Goal: Task Accomplishment & Management: Use online tool/utility

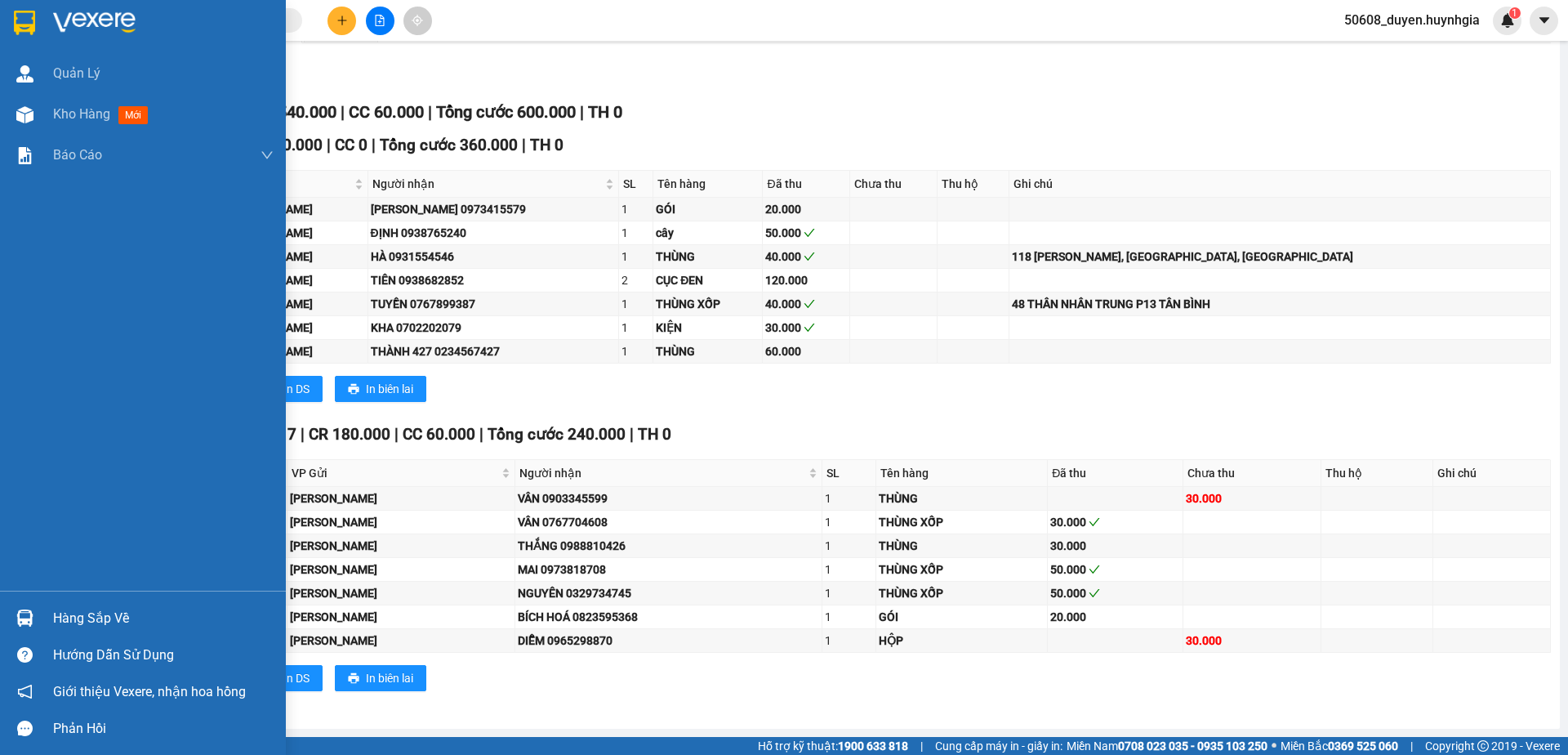
click at [25, 27] on img at bounding box center [24, 22] width 22 height 24
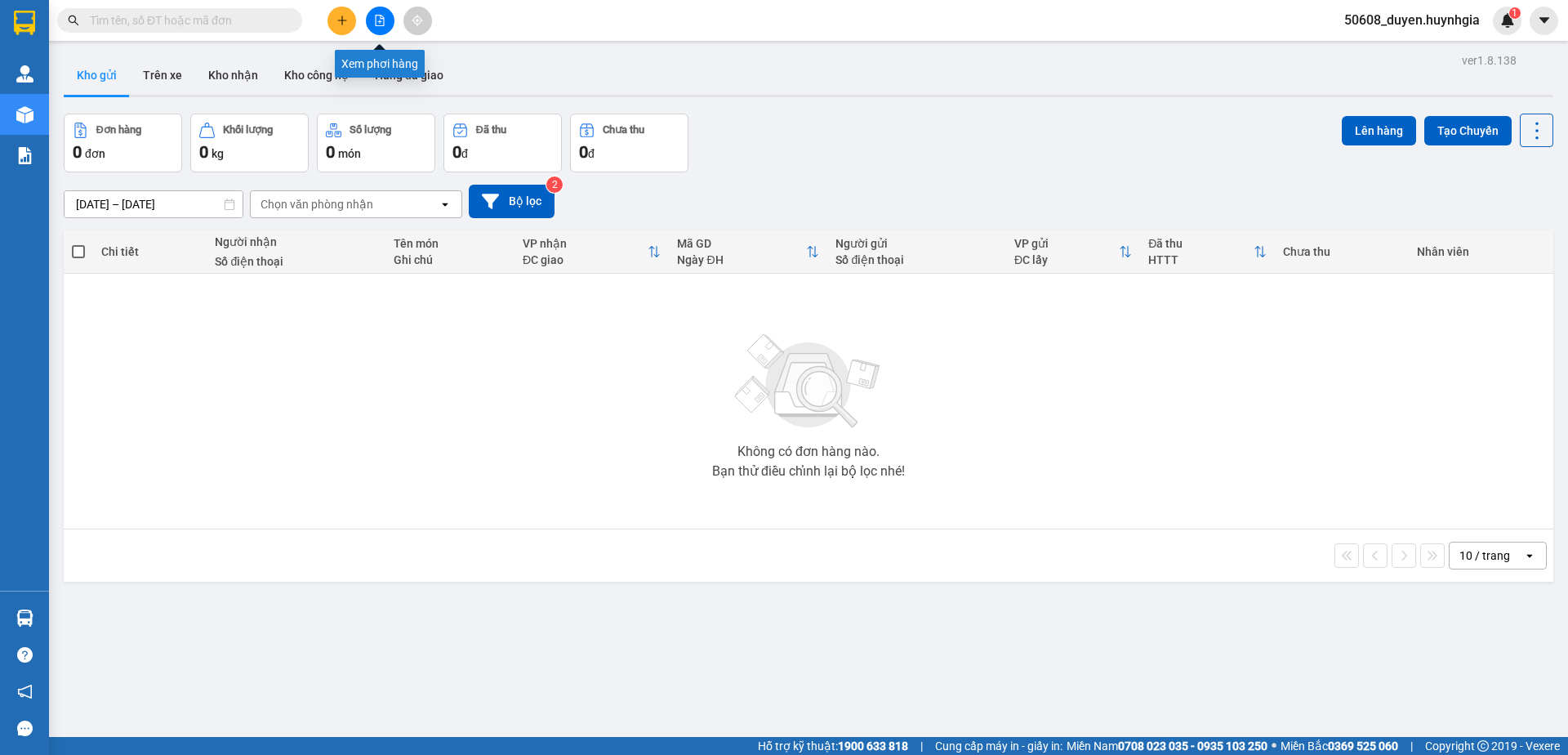
click at [382, 28] on button at bounding box center [380, 21] width 28 height 28
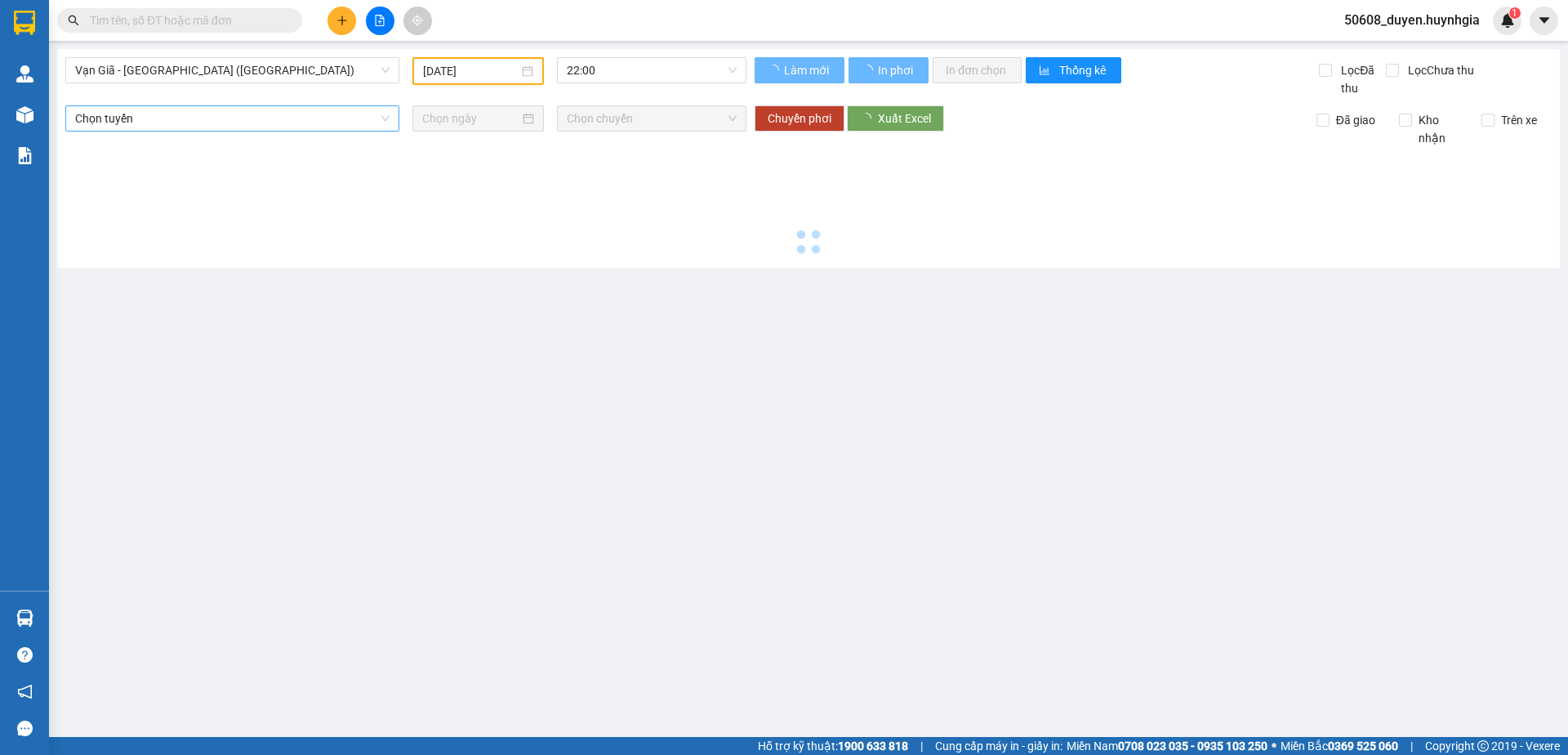
type input "[DATE]"
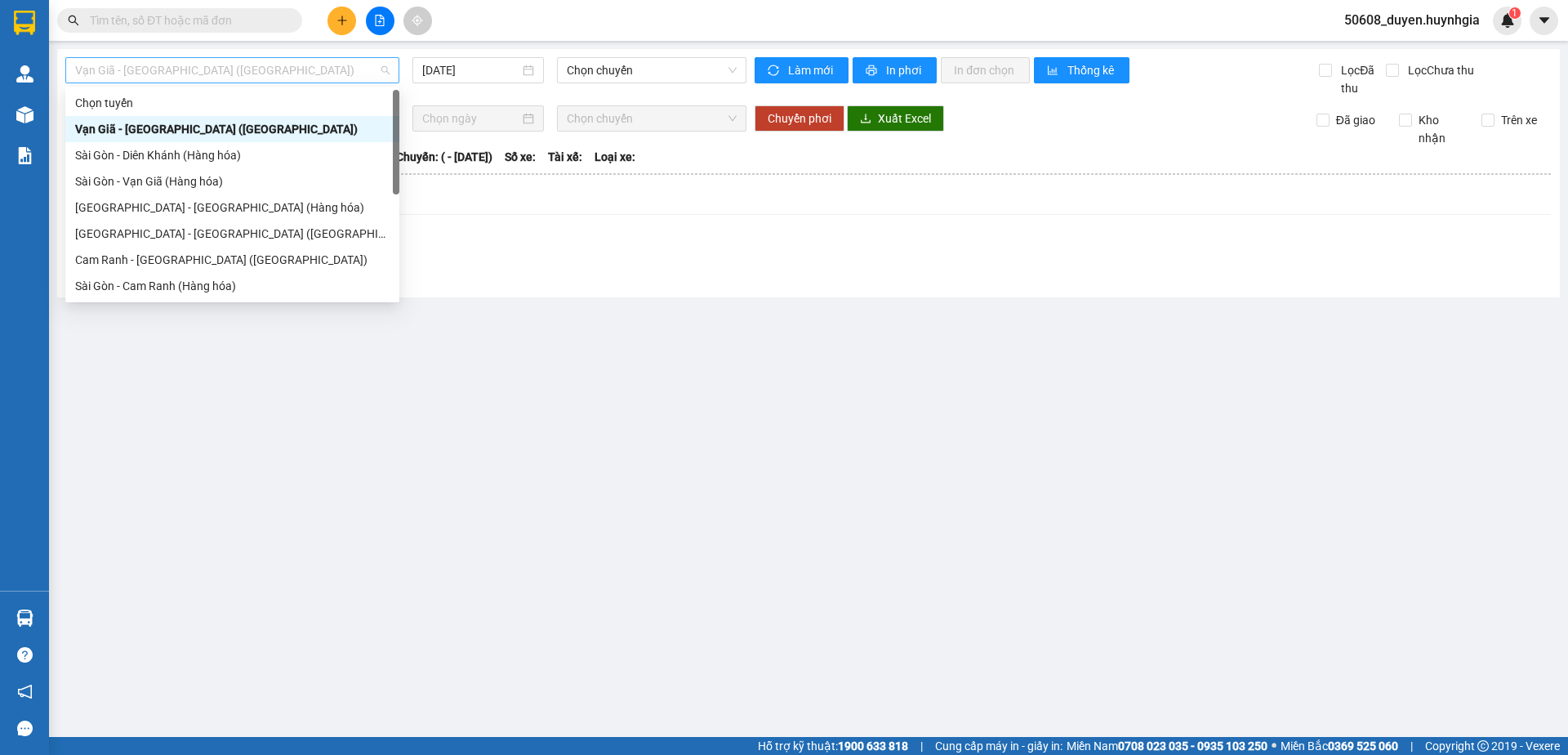
click at [251, 77] on span "Vạn Giã - [GEOGRAPHIC_DATA] ([GEOGRAPHIC_DATA])" at bounding box center [232, 70] width 314 height 24
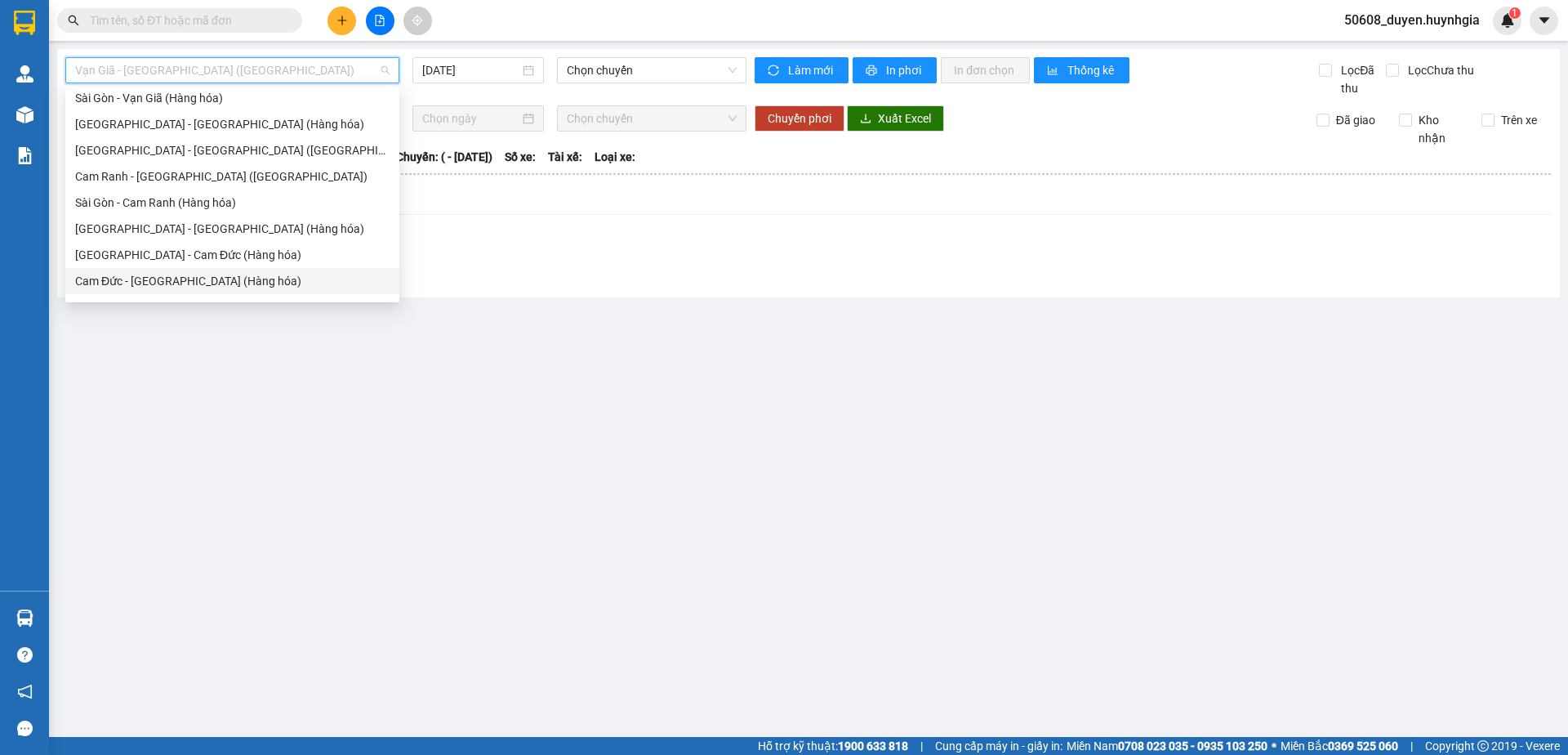
click at [140, 281] on div "Cam Đức - [GEOGRAPHIC_DATA] (Hàng hóa)" at bounding box center [232, 280] width 314 height 18
type input "[DATE]"
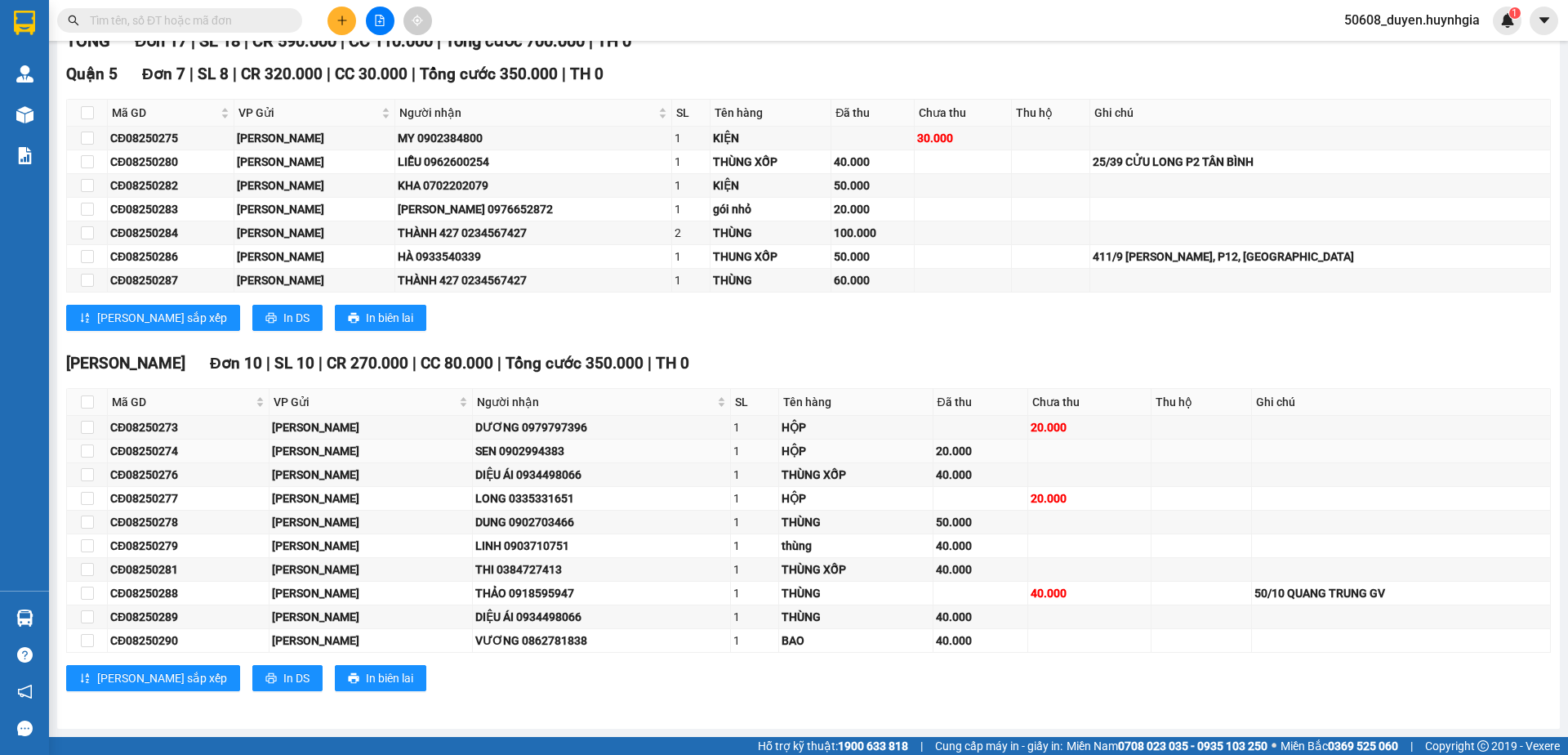
scroll to position [242, 0]
click at [84, 525] on input "checkbox" at bounding box center [87, 521] width 13 height 13
checkbox input "true"
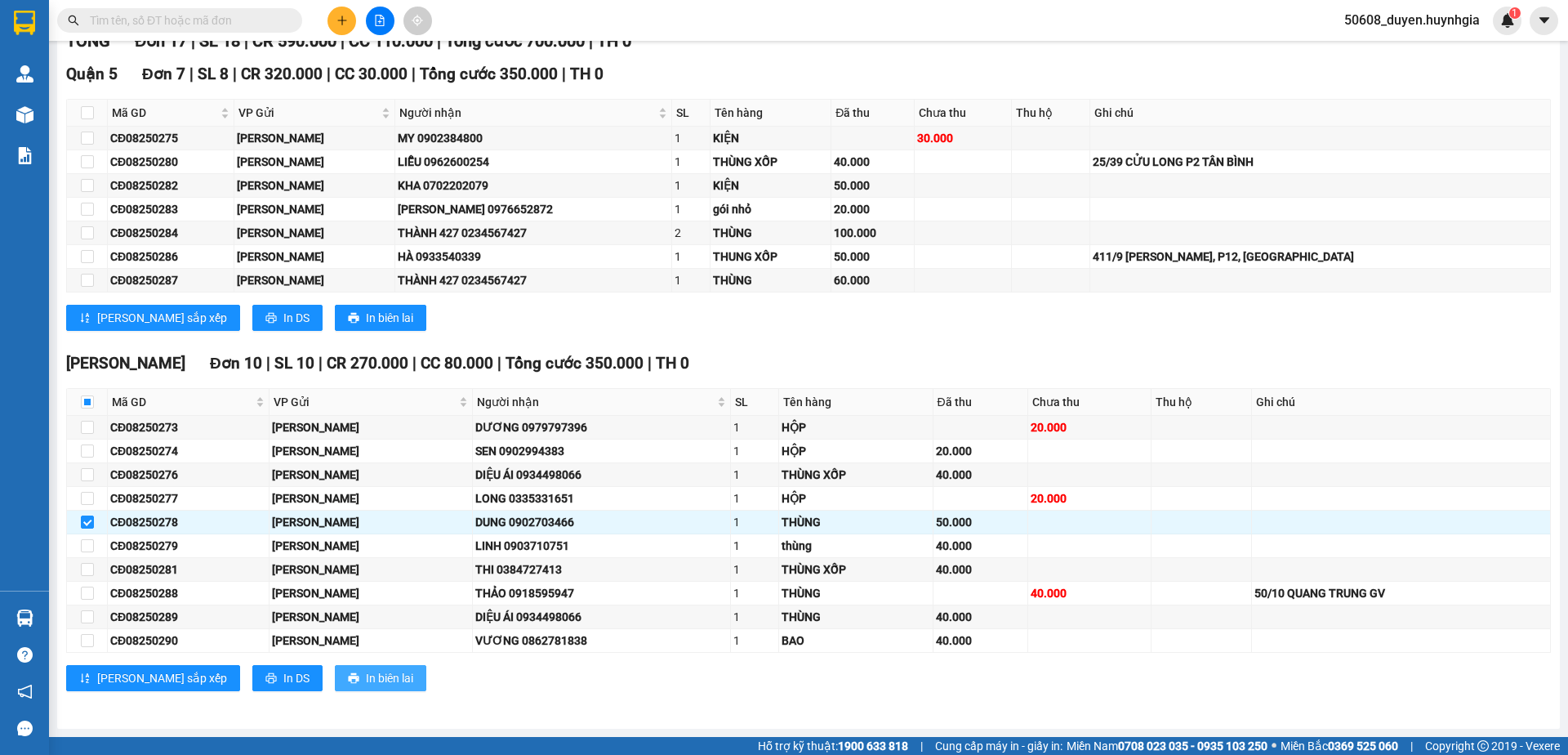
click at [366, 677] on span "In biên lai" at bounding box center [389, 677] width 47 height 18
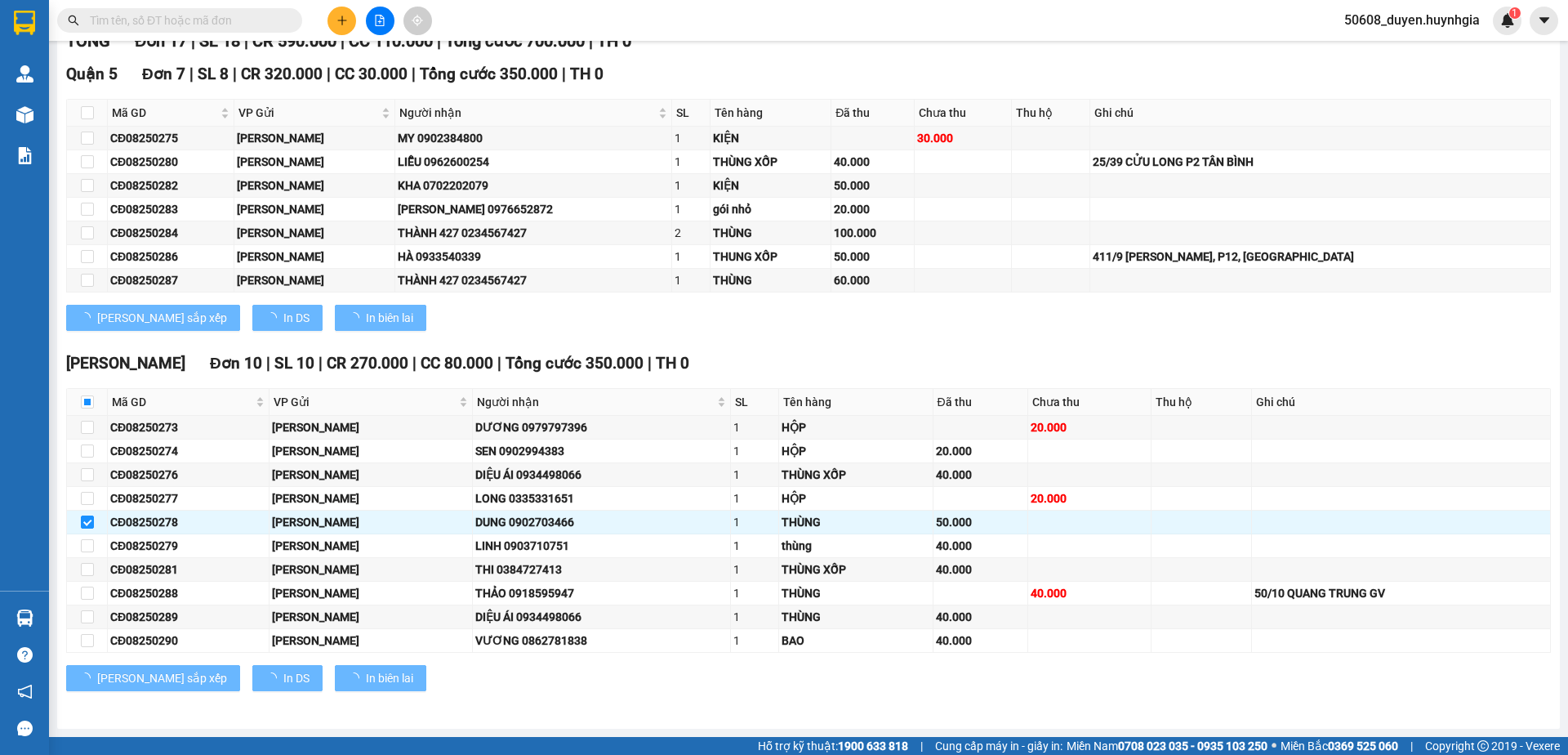
scroll to position [0, 0]
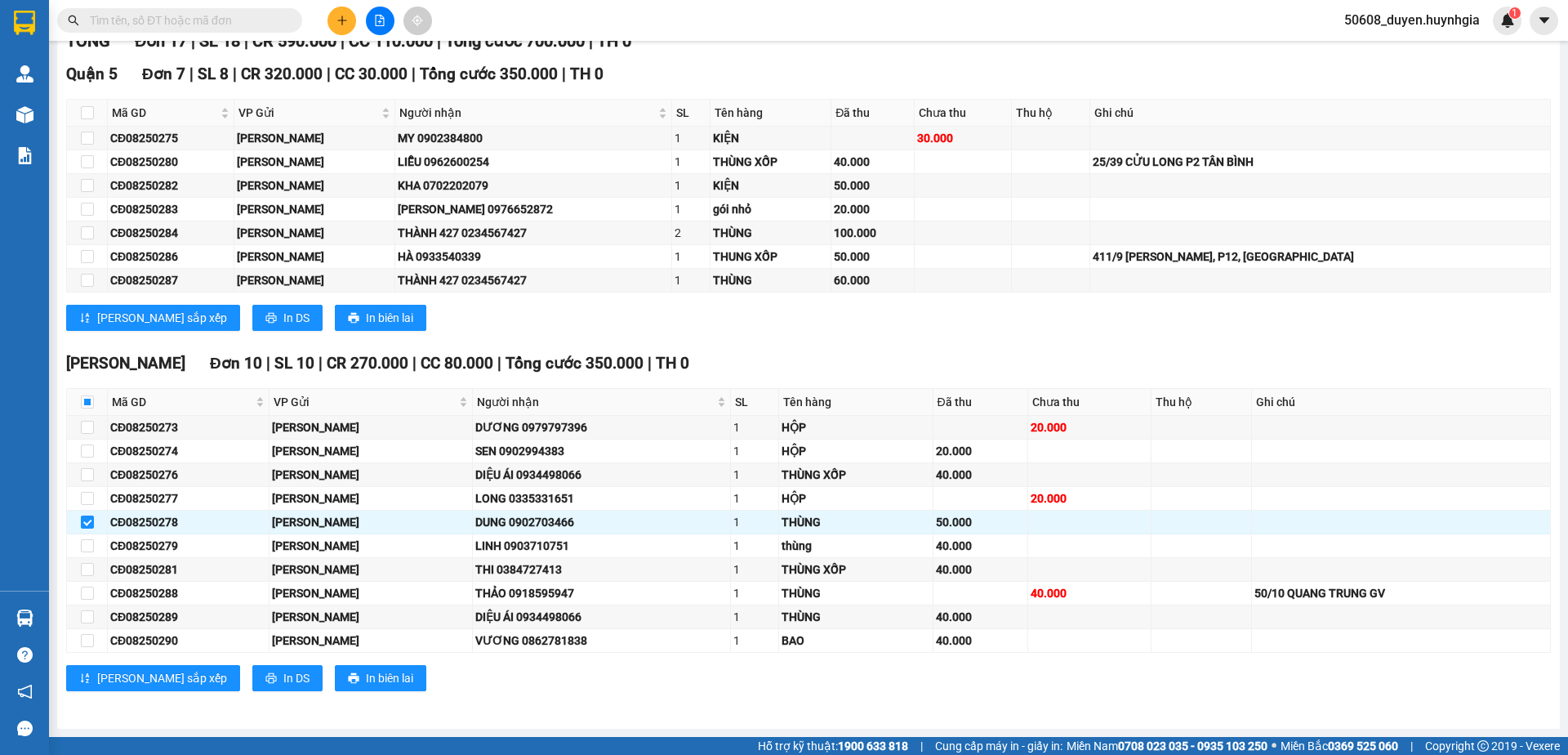
click at [812, 330] on div "[PERSON_NAME] sắp xếp In DS In biên lai" at bounding box center [809, 318] width 1485 height 26
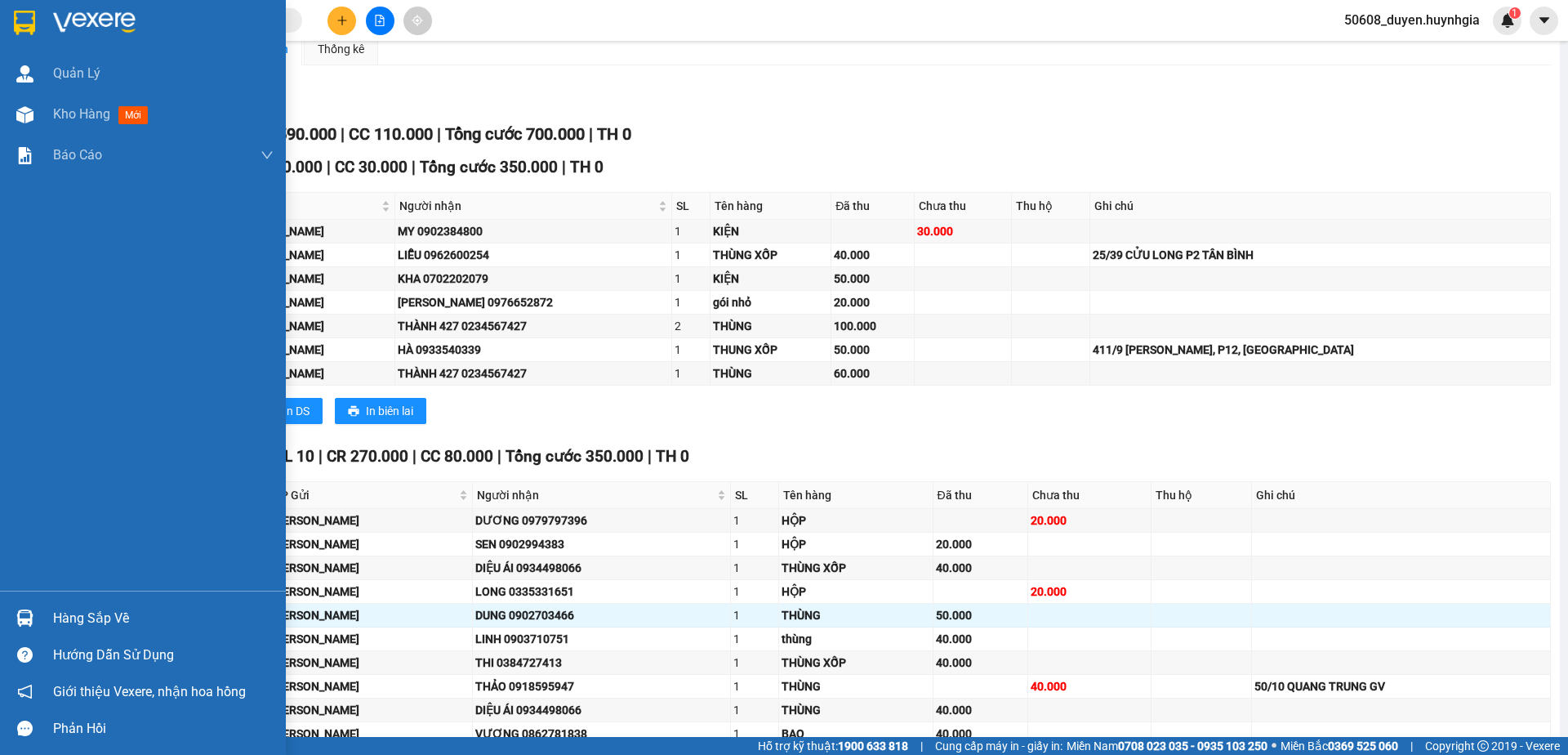
click at [22, 26] on img at bounding box center [24, 22] width 22 height 24
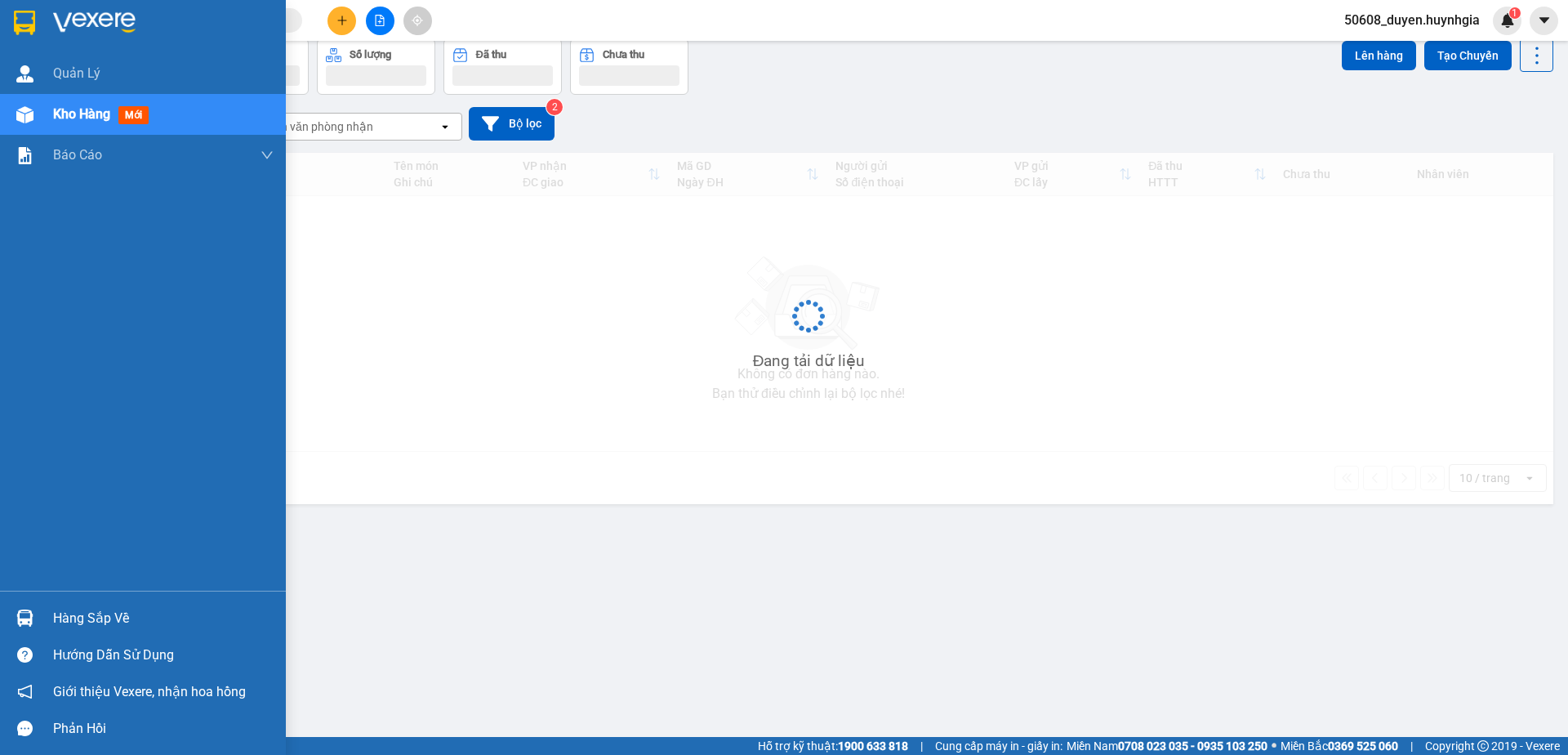
scroll to position [75, 0]
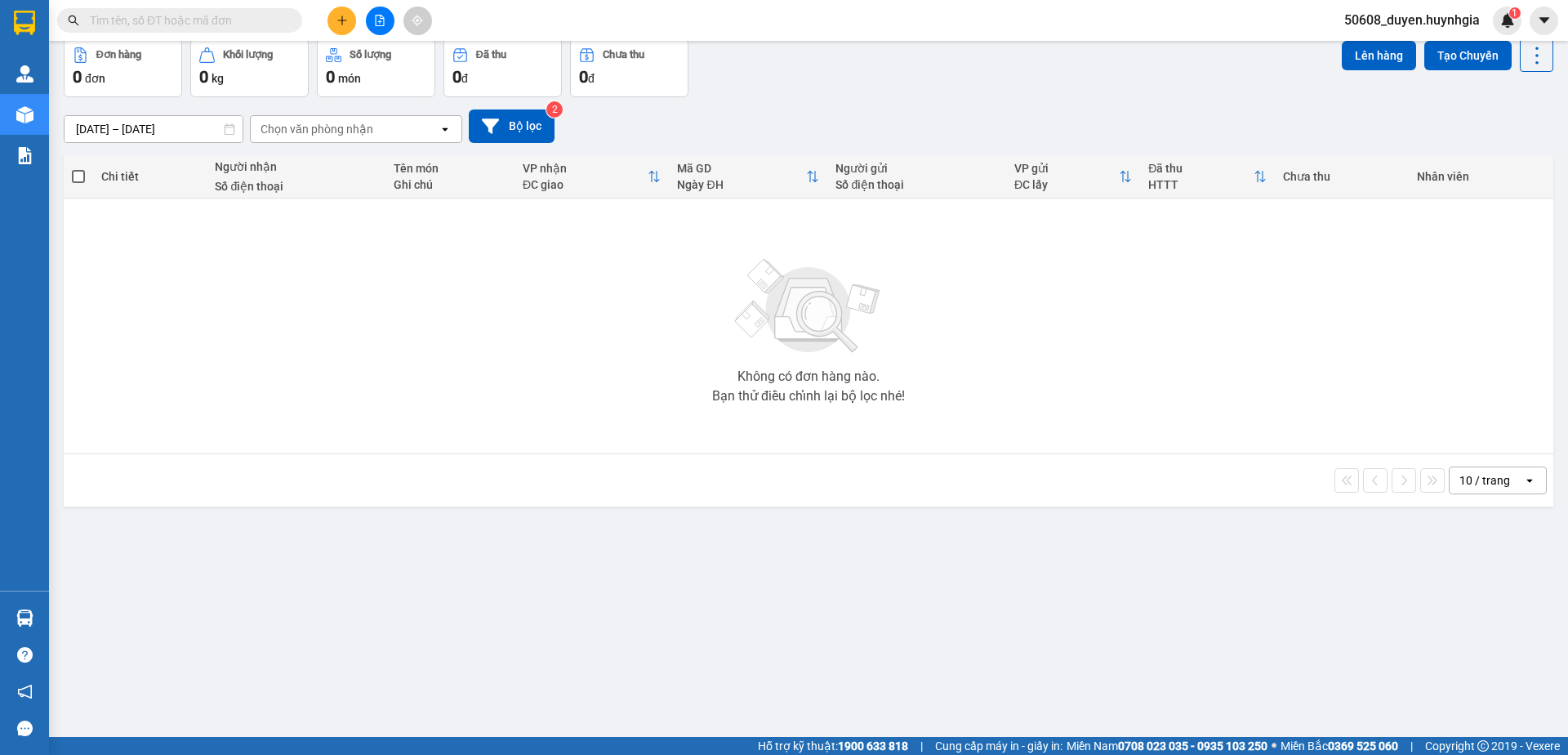
click at [384, 16] on icon "file-add" at bounding box center [379, 20] width 11 height 11
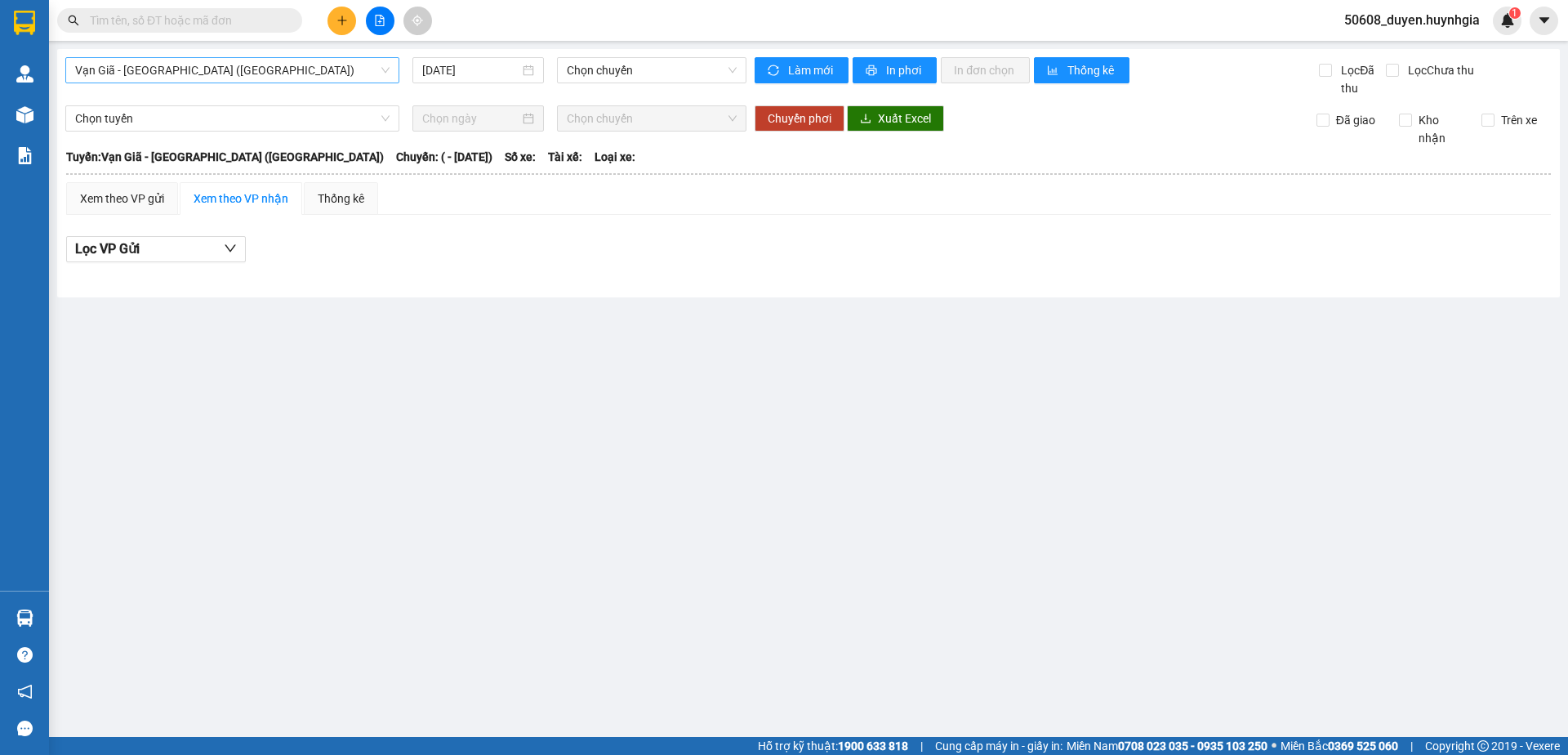
click at [276, 76] on span "Vạn Giã - [GEOGRAPHIC_DATA] ([GEOGRAPHIC_DATA])" at bounding box center [232, 70] width 314 height 24
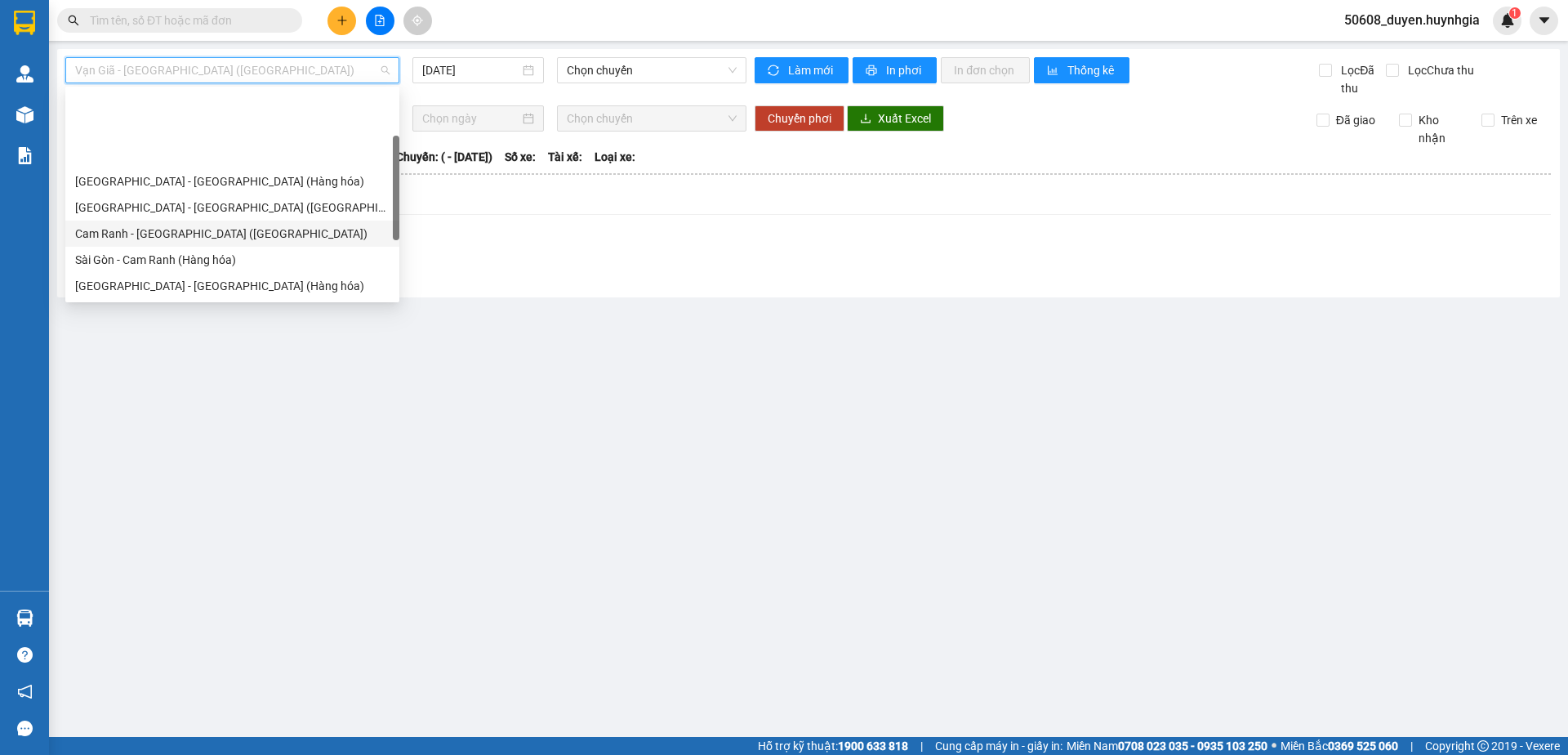
scroll to position [110, 0]
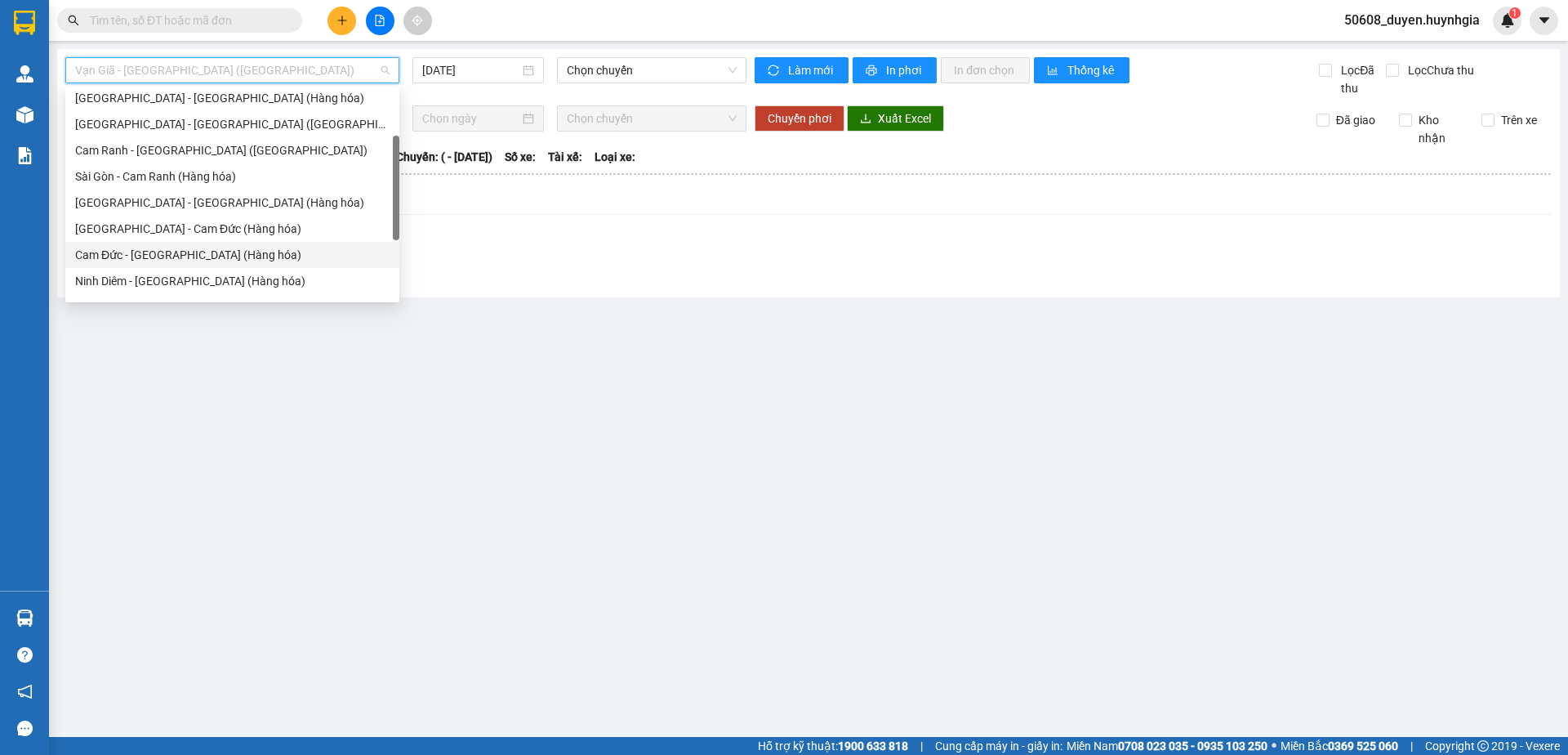
click at [240, 261] on div "Cam Đức - [GEOGRAPHIC_DATA] (Hàng hóa)" at bounding box center [232, 255] width 314 height 18
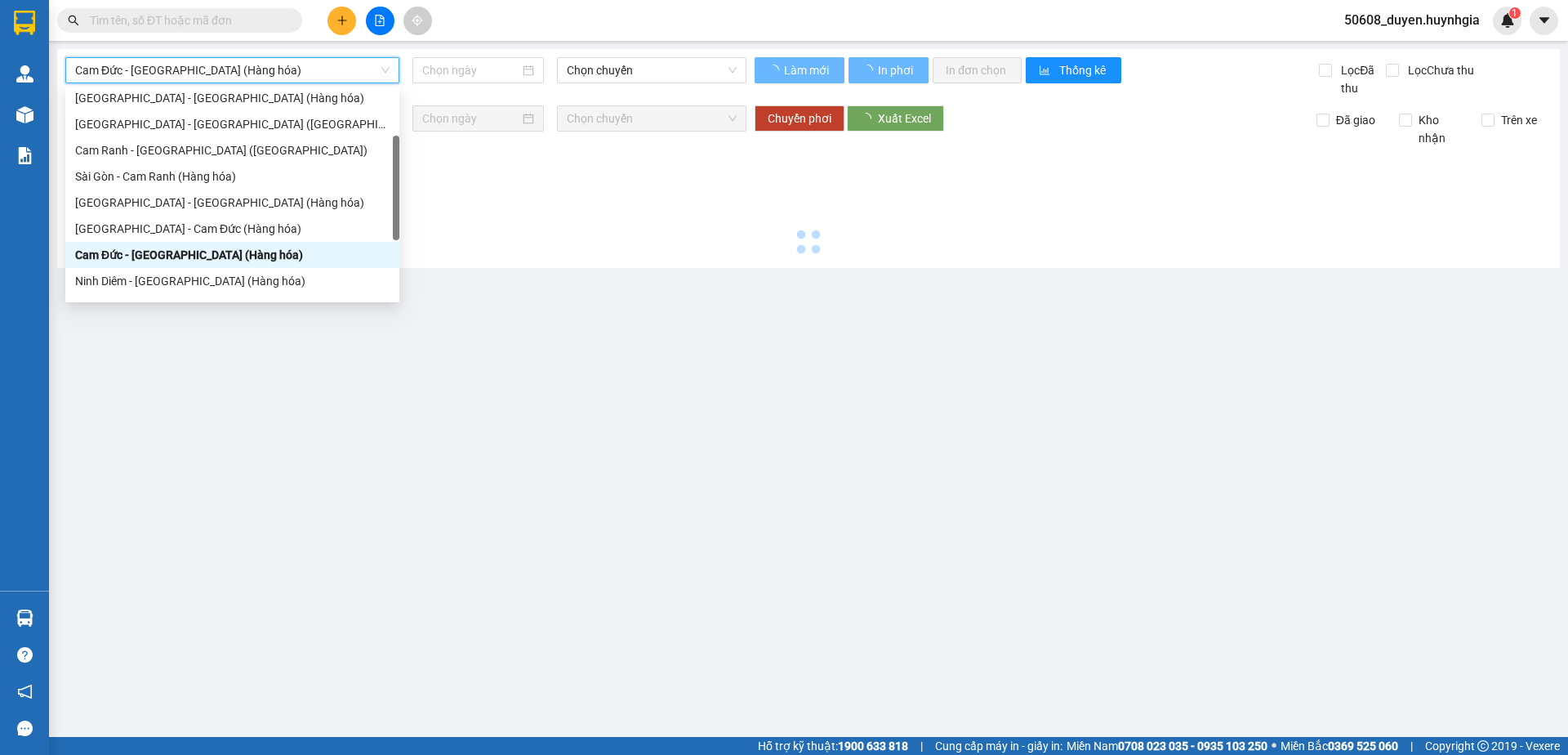
type input "[DATE]"
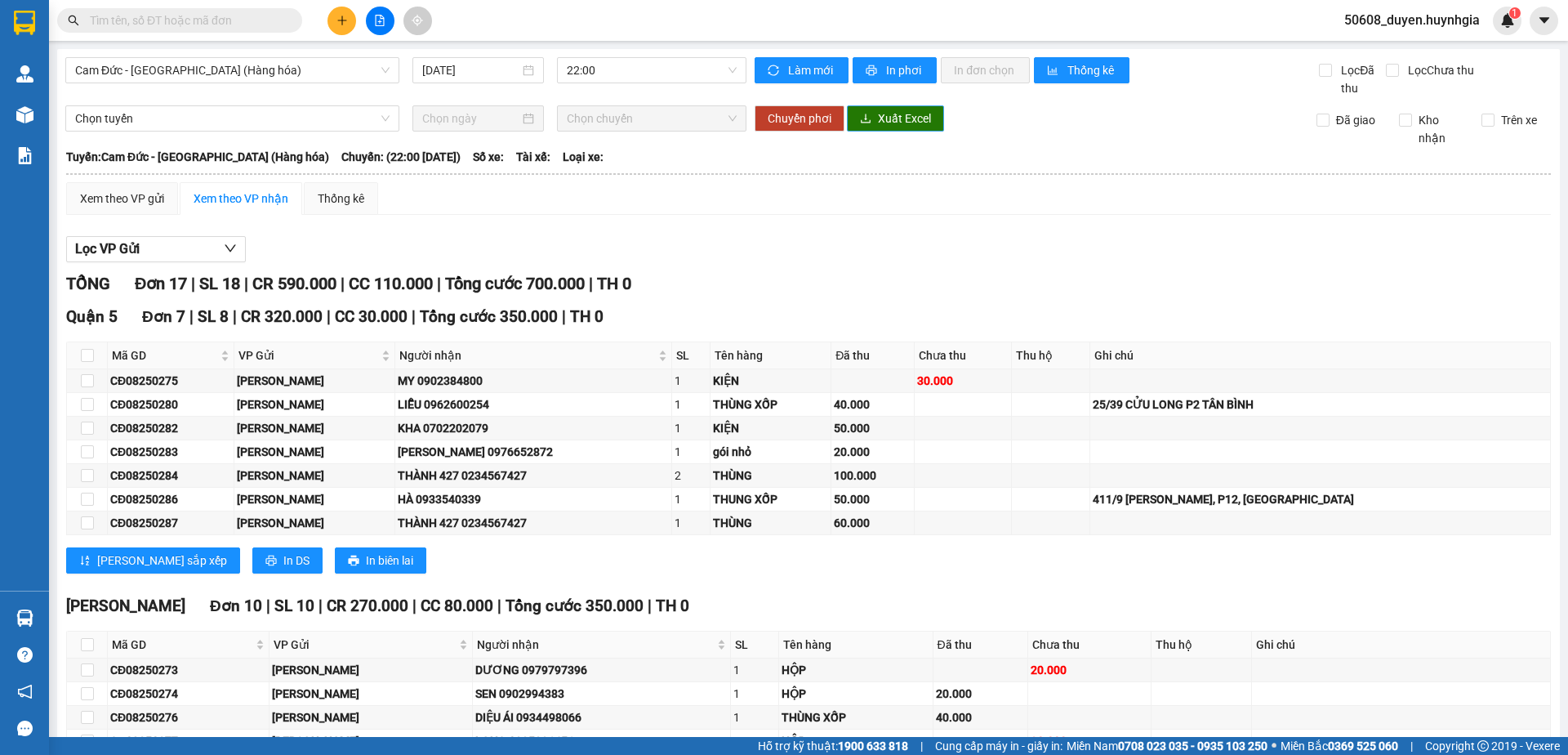
click at [913, 121] on span "Xuất Excel" at bounding box center [904, 118] width 54 height 18
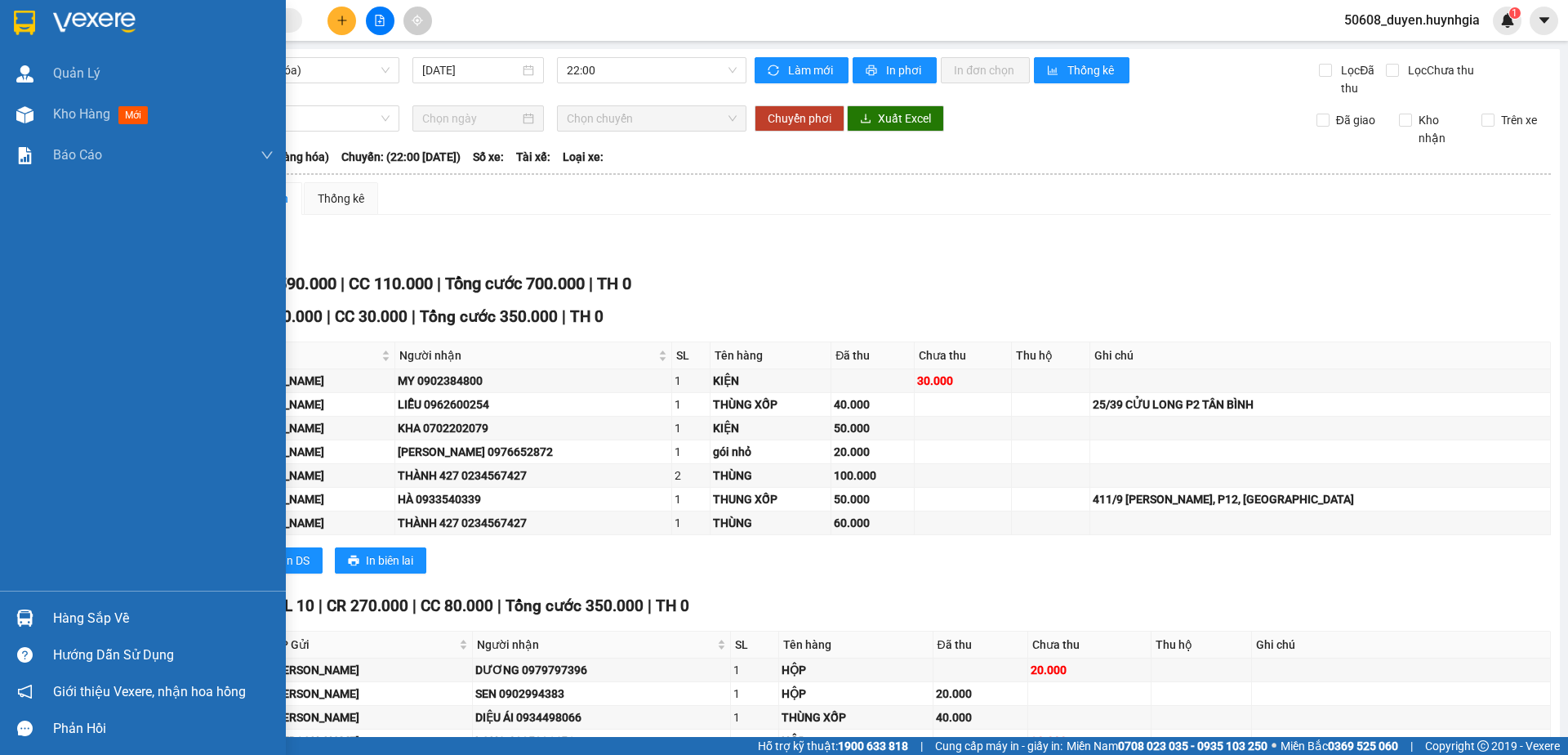
click at [27, 18] on img at bounding box center [24, 22] width 22 height 24
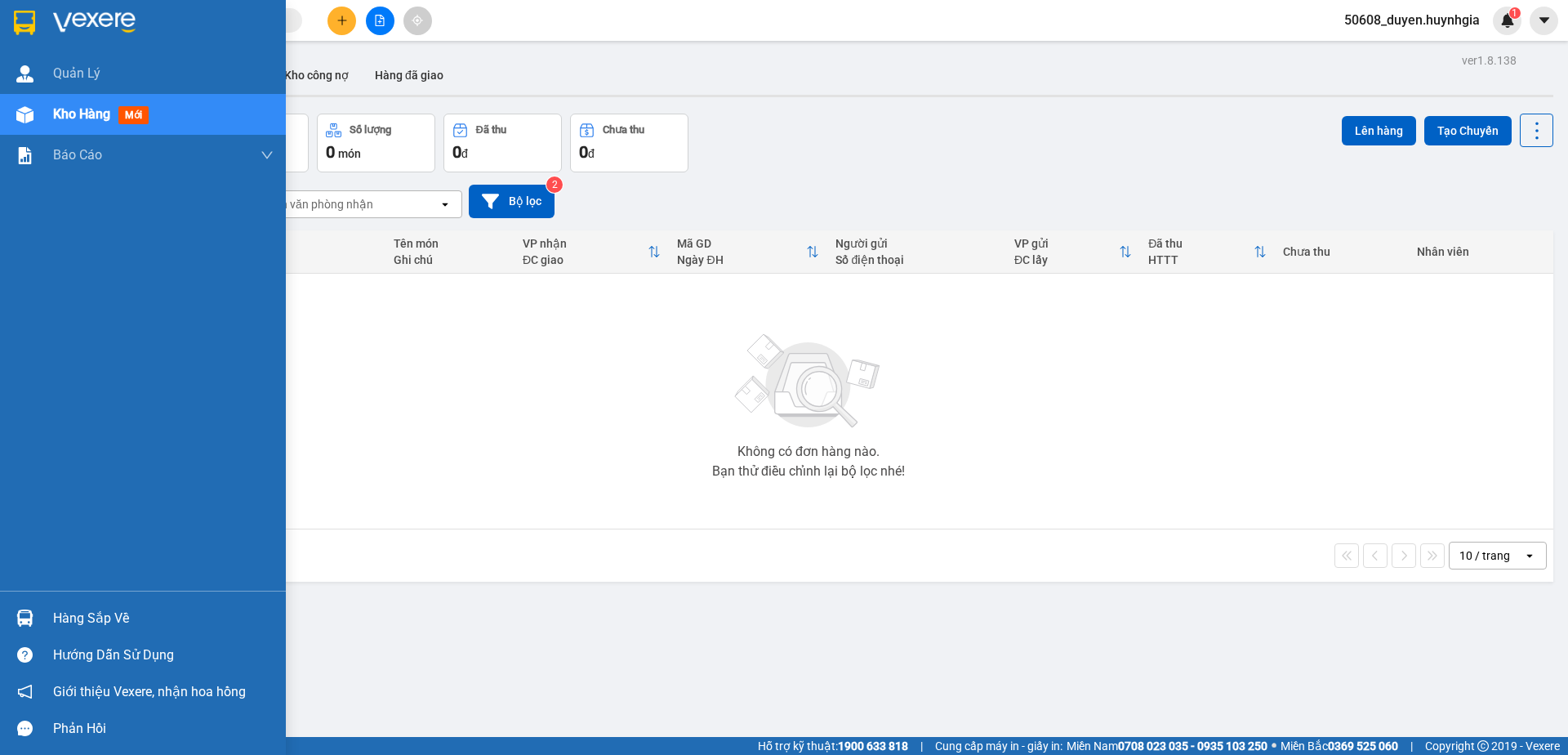
click at [28, 11] on img at bounding box center [24, 22] width 22 height 24
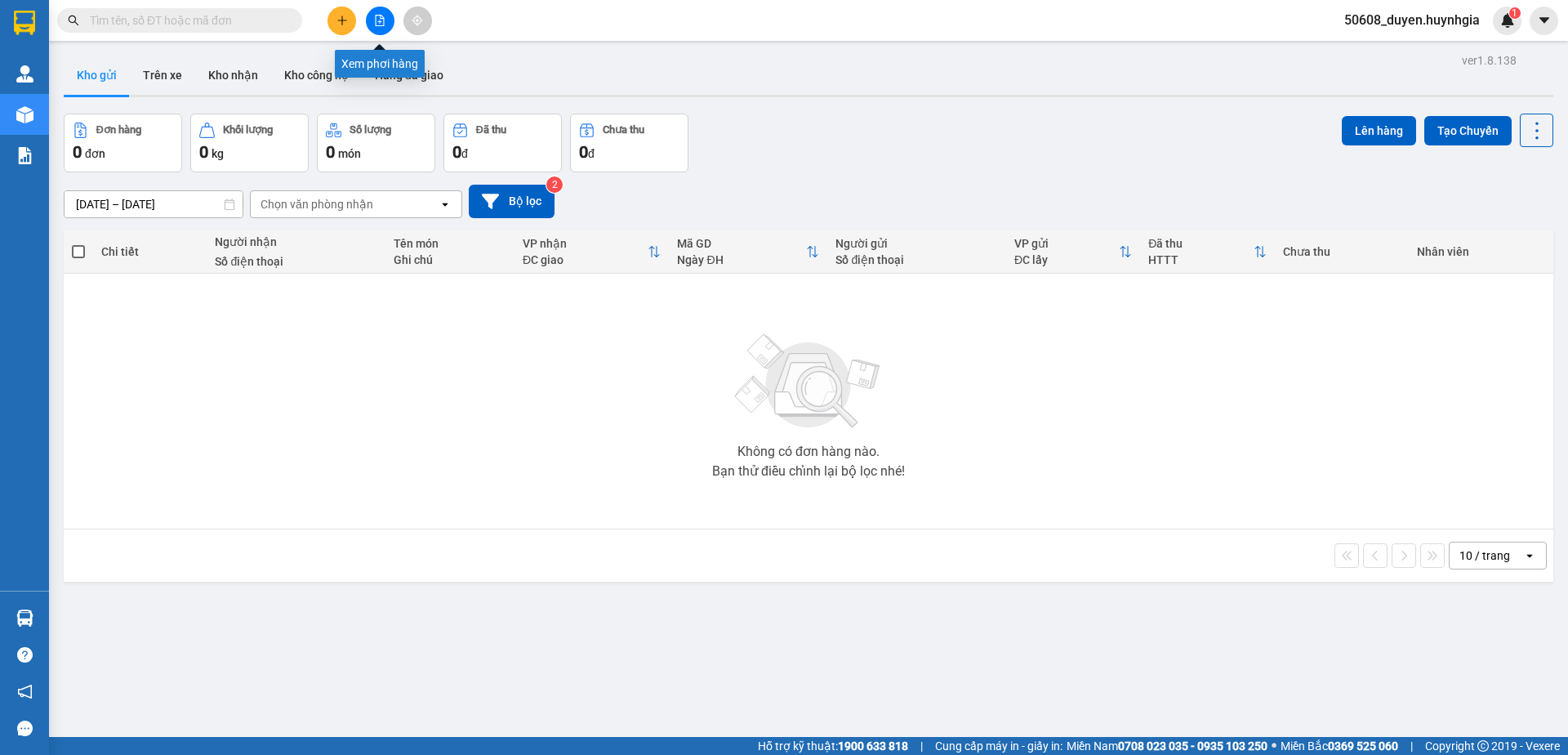
click at [375, 22] on icon "file-add" at bounding box center [379, 20] width 11 height 11
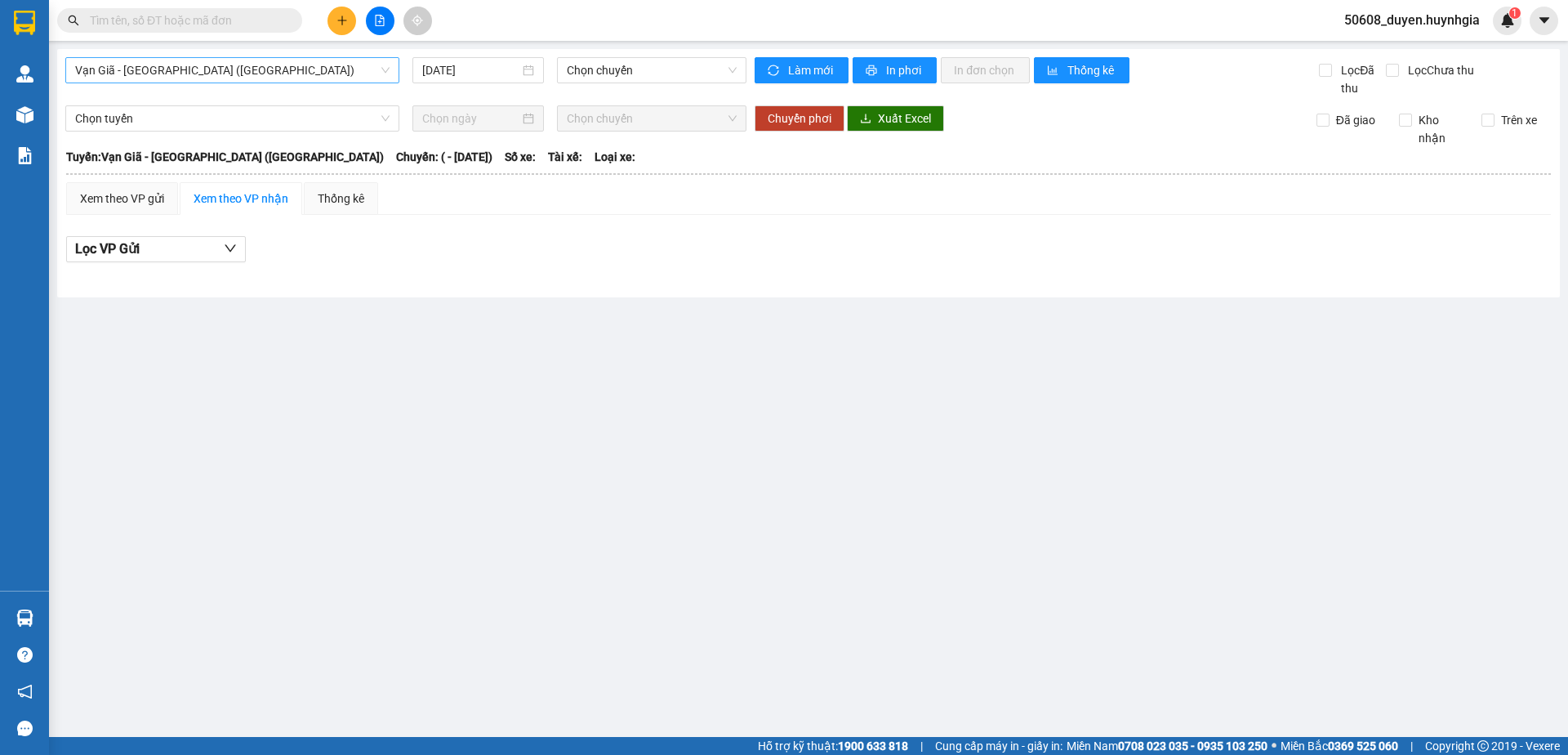
click at [343, 79] on span "Vạn Giã - [GEOGRAPHIC_DATA] ([GEOGRAPHIC_DATA])" at bounding box center [232, 70] width 314 height 24
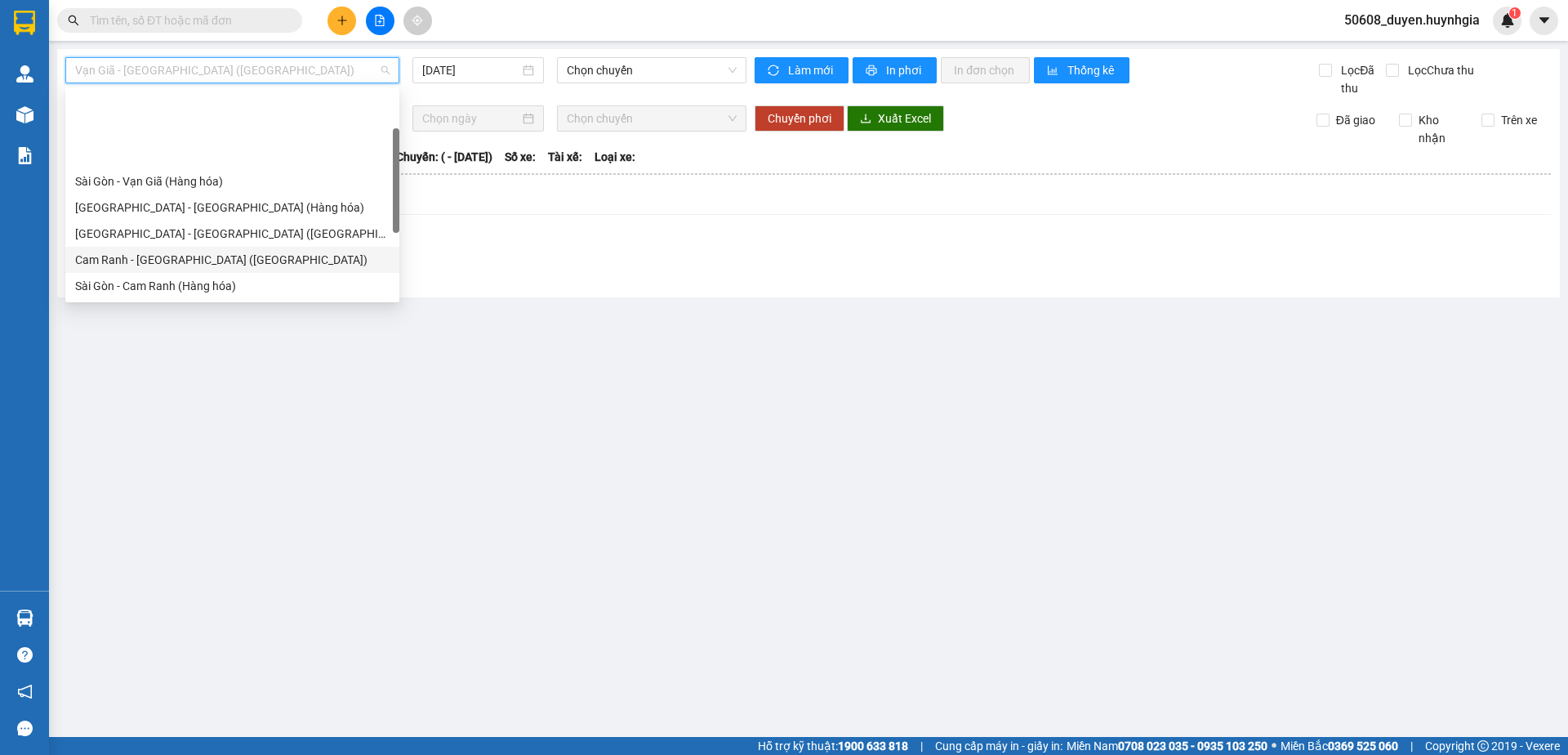
scroll to position [84, 0]
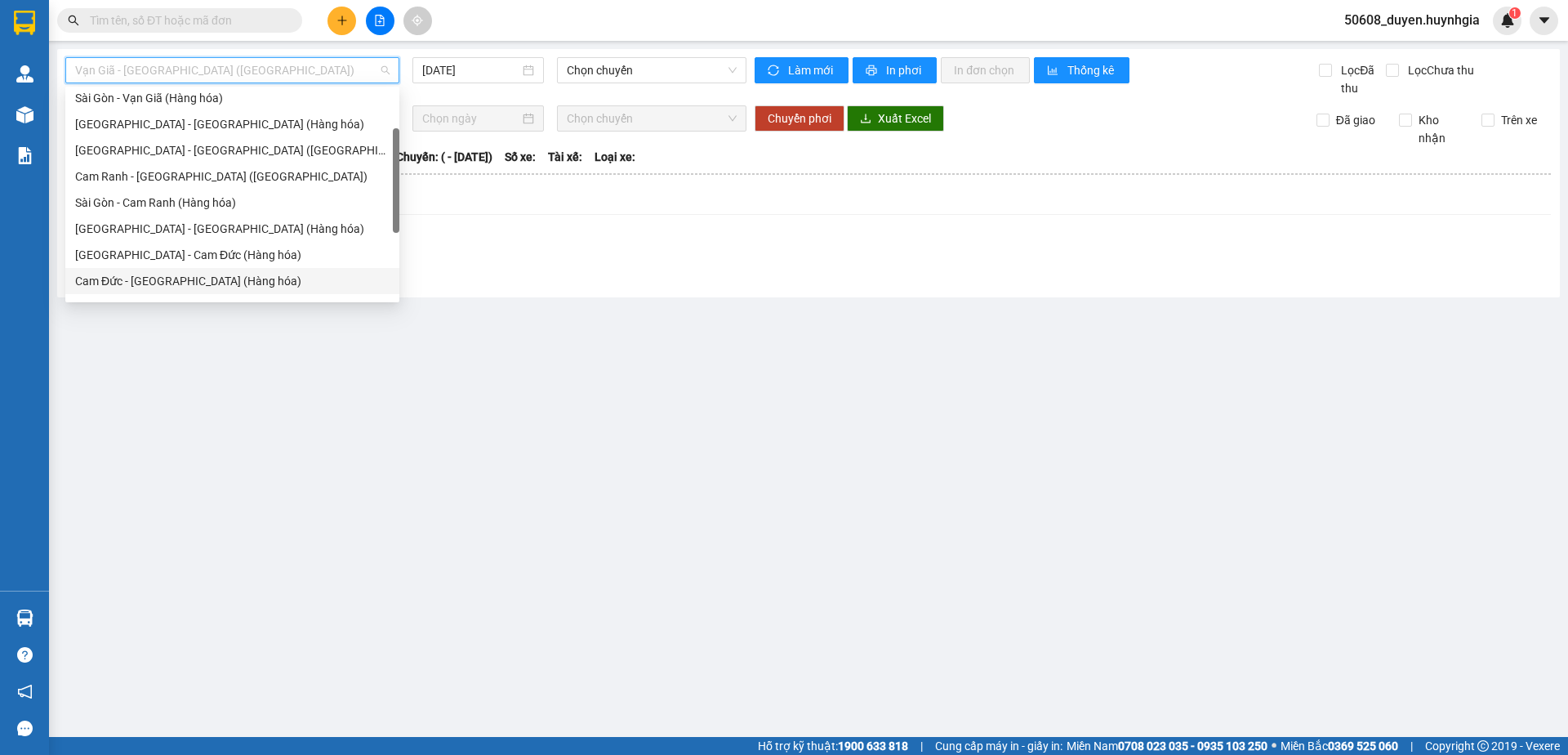
click at [191, 273] on div "Cam Đức - [GEOGRAPHIC_DATA] (Hàng hóa)" at bounding box center [232, 280] width 314 height 18
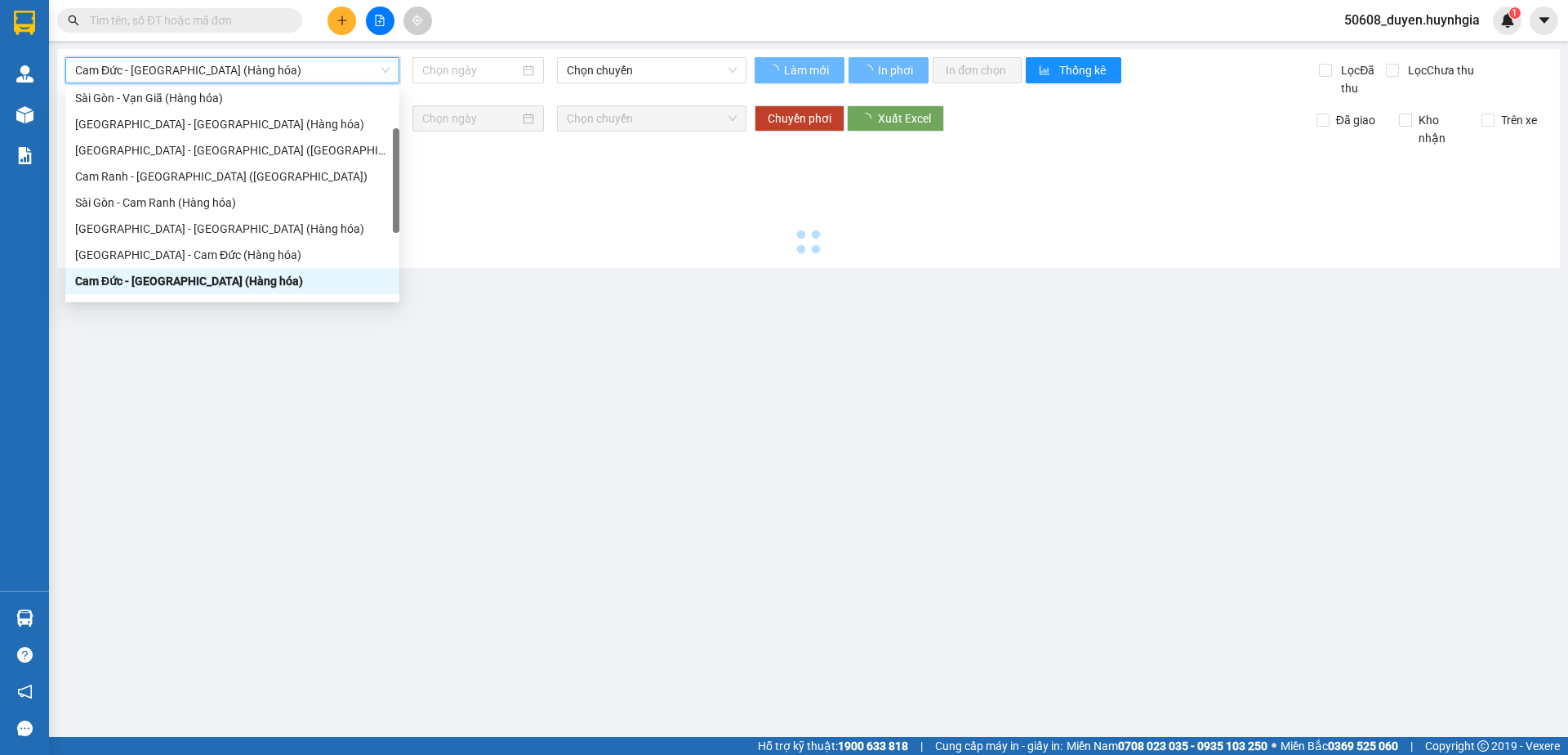
type input "[DATE]"
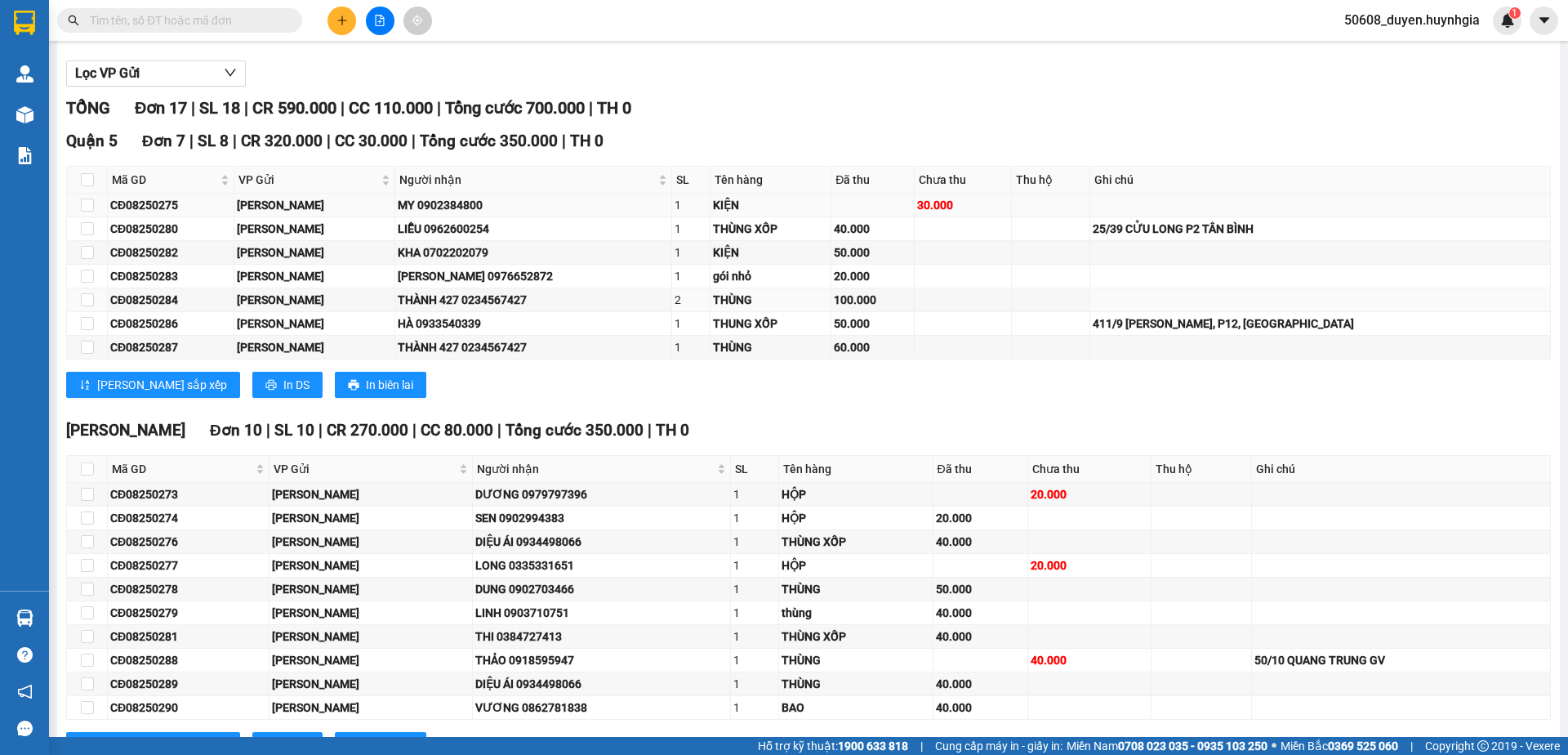
scroll to position [149, 0]
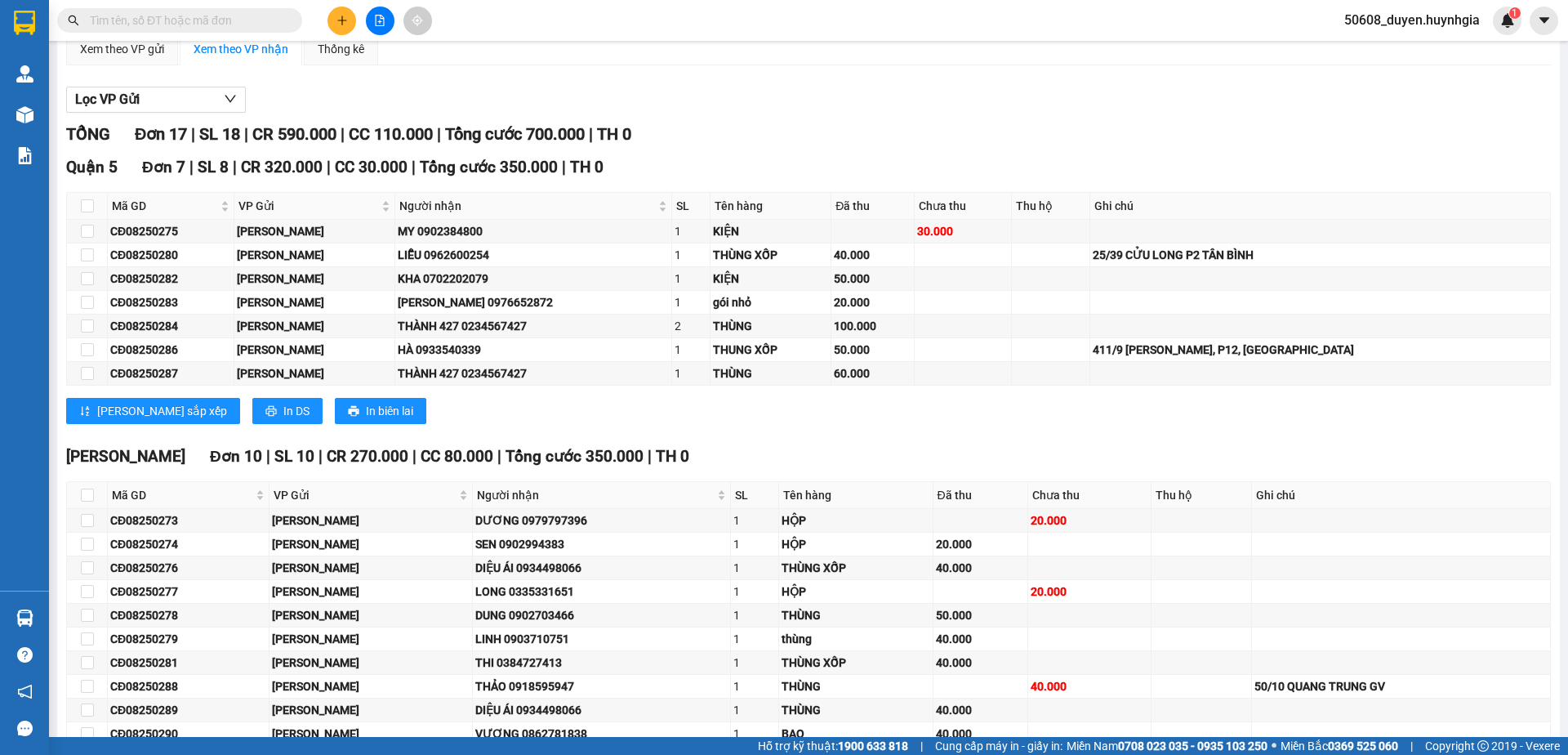
click at [806, 113] on div at bounding box center [809, 113] width 1485 height 1
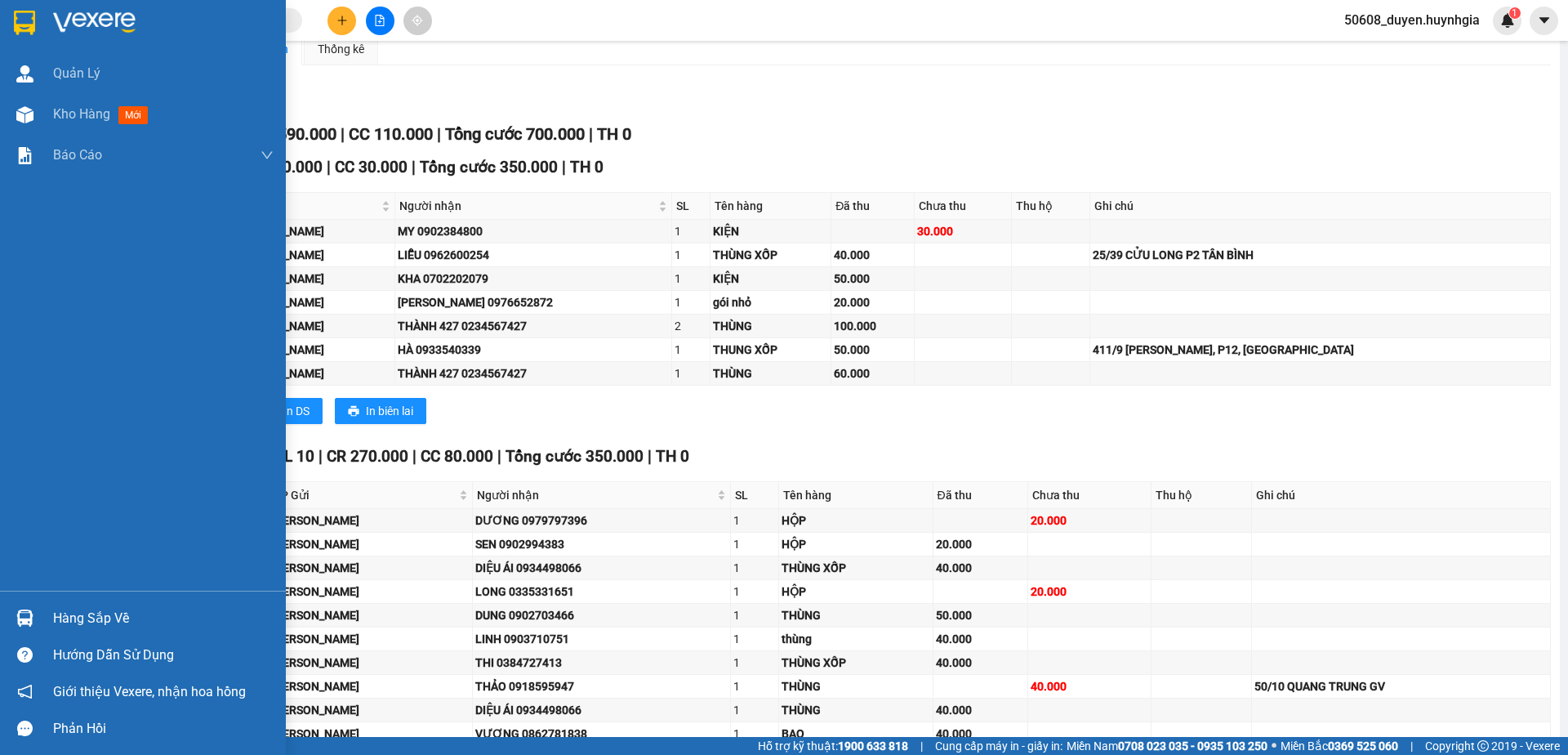
click at [21, 26] on img at bounding box center [24, 22] width 22 height 24
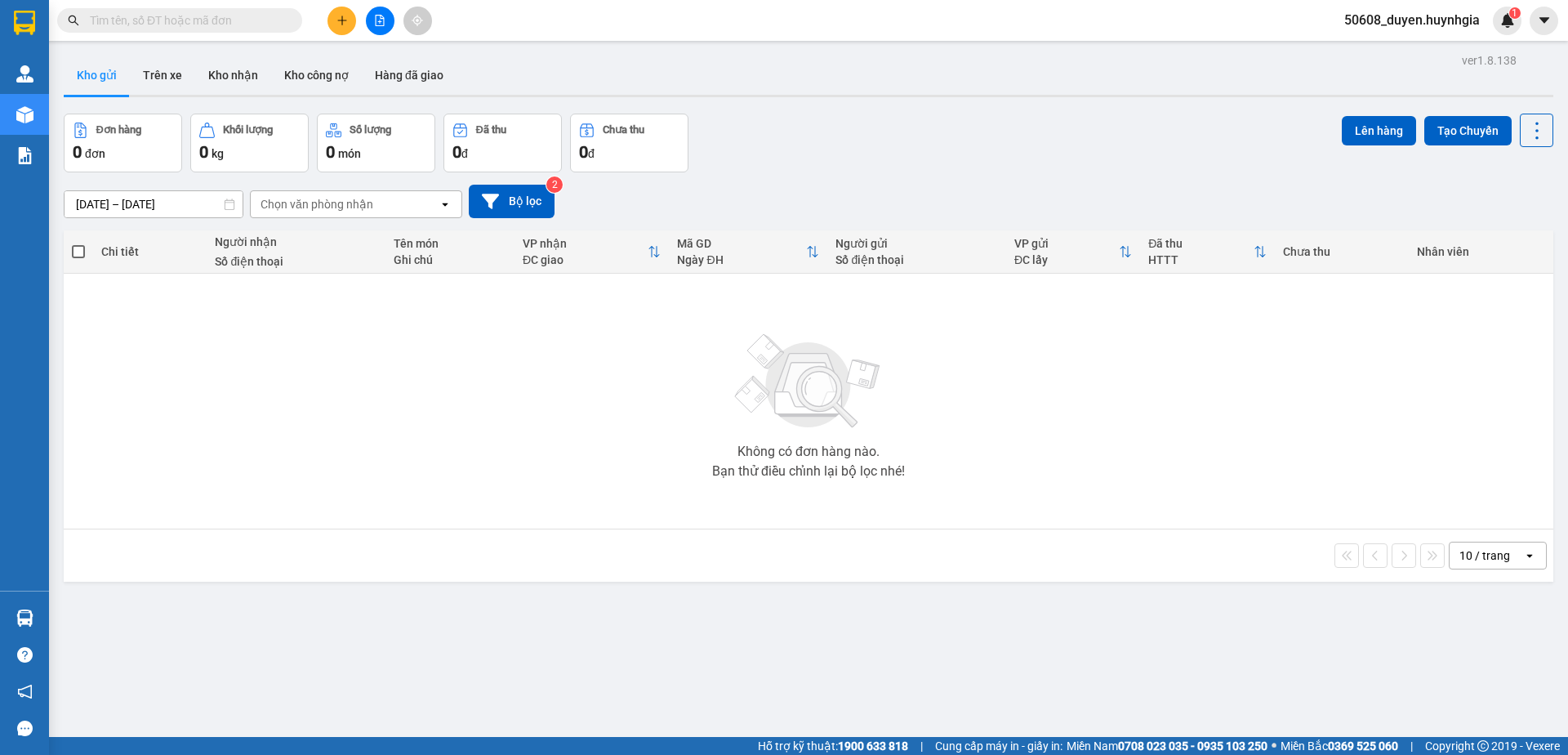
click at [98, 72] on button "Kho gửi" at bounding box center [97, 74] width 66 height 39
click at [380, 28] on button at bounding box center [380, 21] width 28 height 28
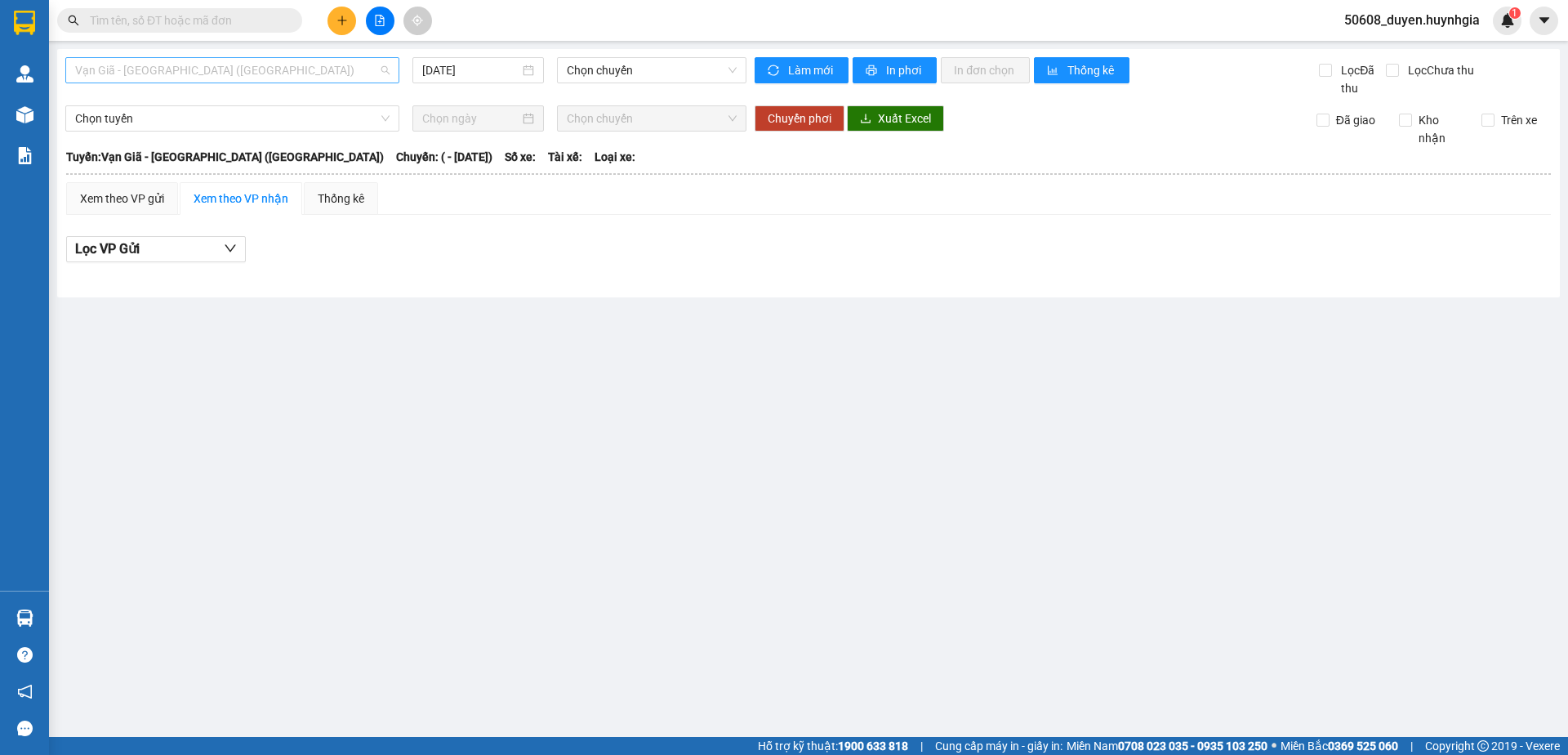
click at [312, 62] on span "Vạn Giã - [GEOGRAPHIC_DATA] ([GEOGRAPHIC_DATA])" at bounding box center [232, 70] width 314 height 24
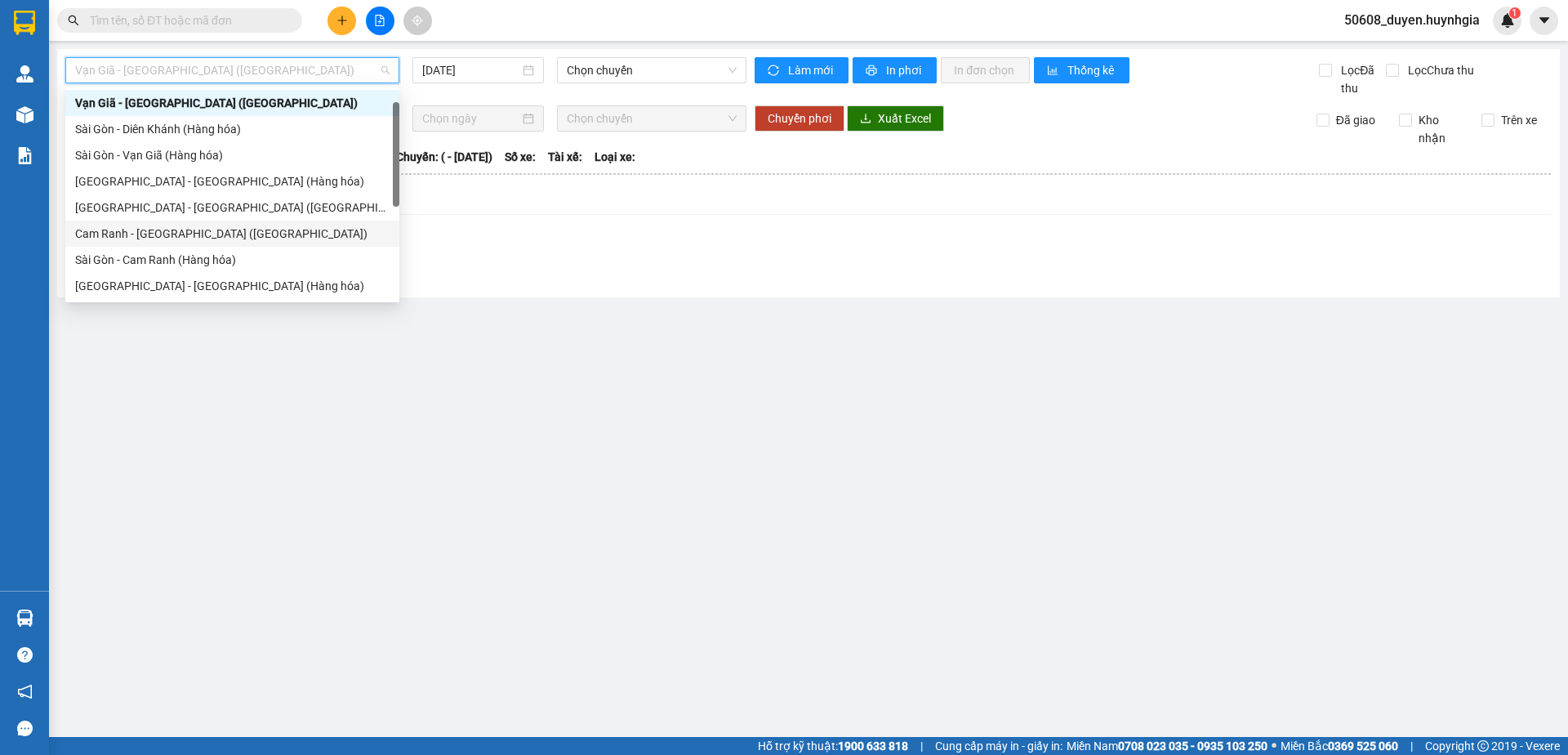
scroll to position [110, 0]
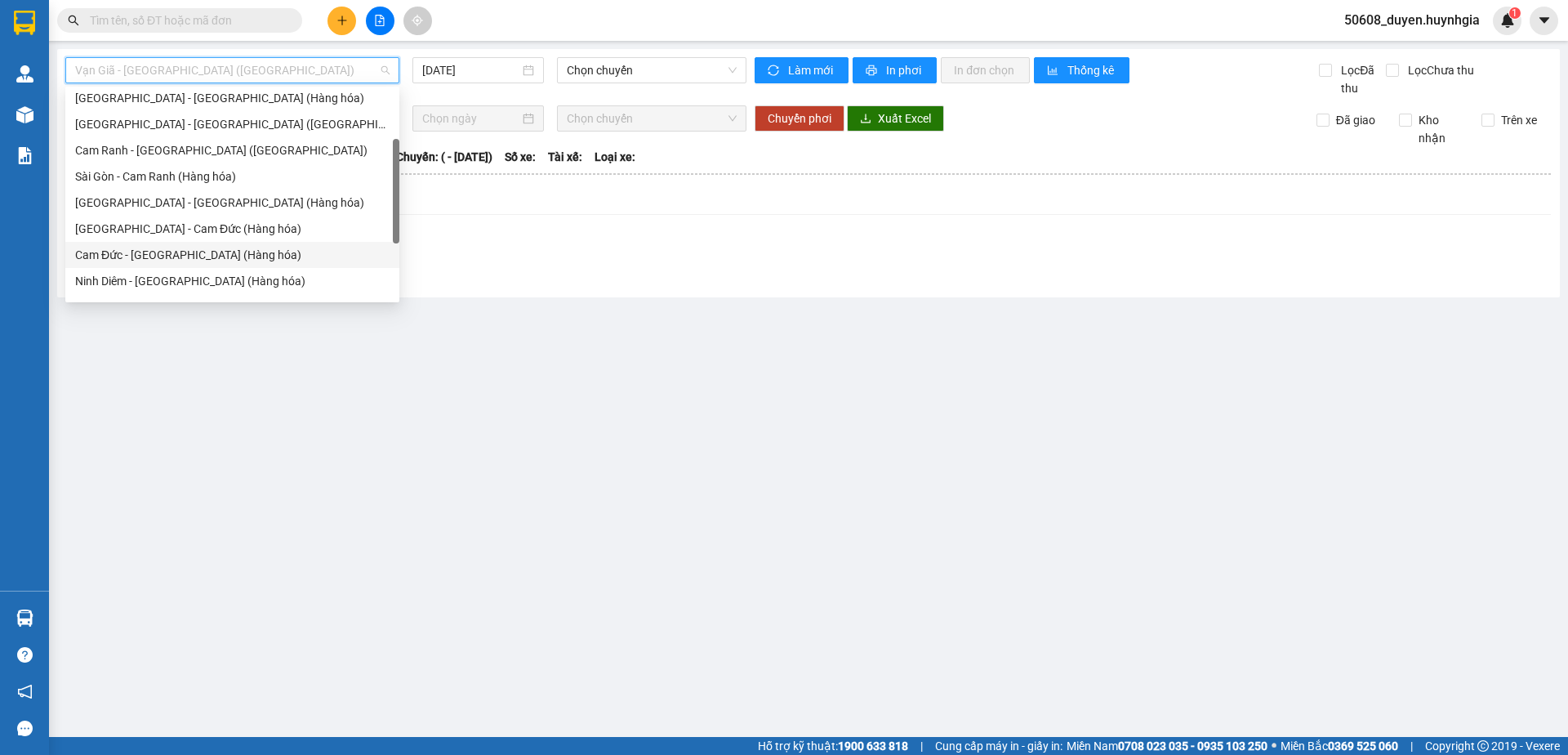
click at [154, 247] on div "Cam Đức - [GEOGRAPHIC_DATA] (Hàng hóa)" at bounding box center [232, 255] width 314 height 18
type input "[DATE]"
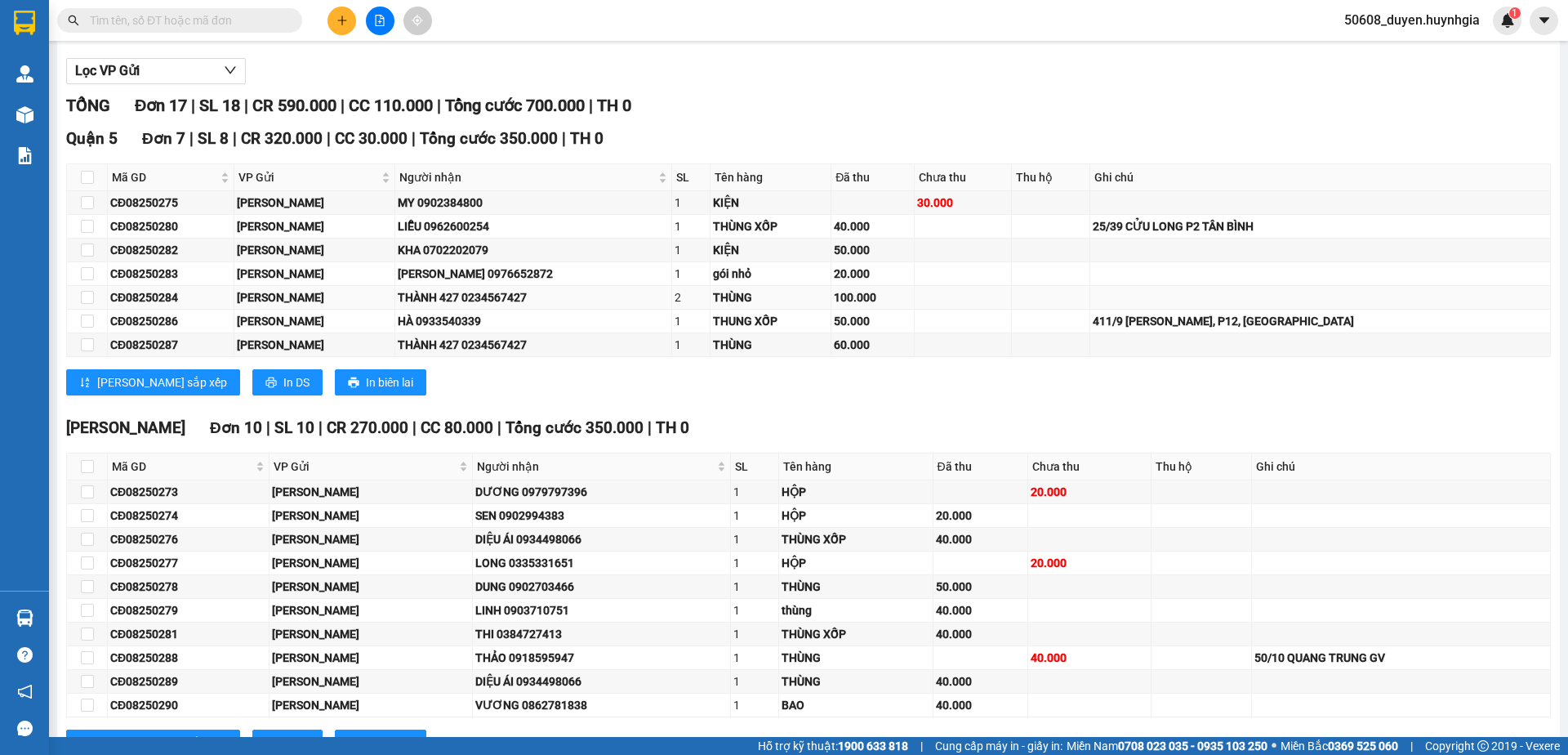
scroll to position [149, 0]
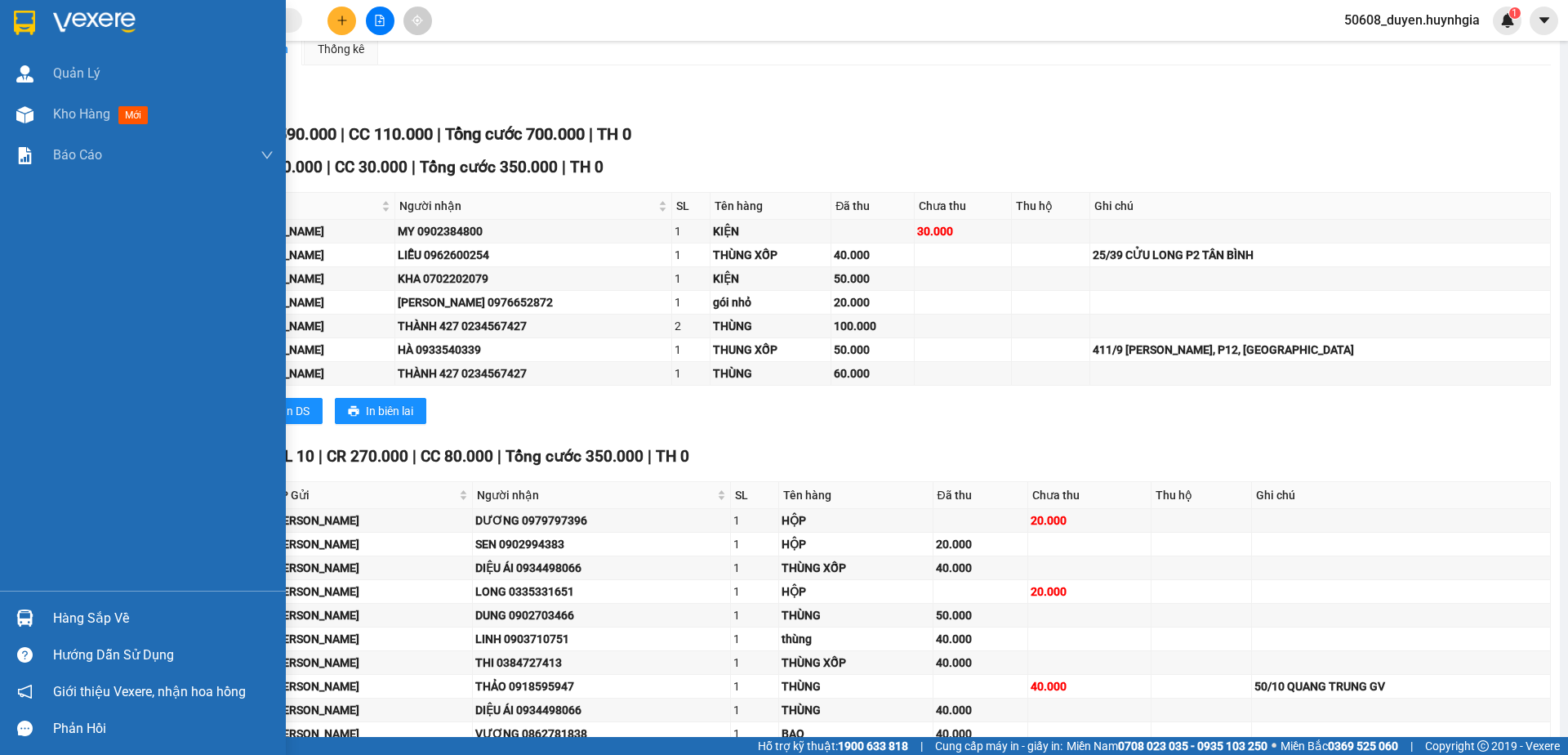
click at [37, 22] on div at bounding box center [24, 22] width 28 height 28
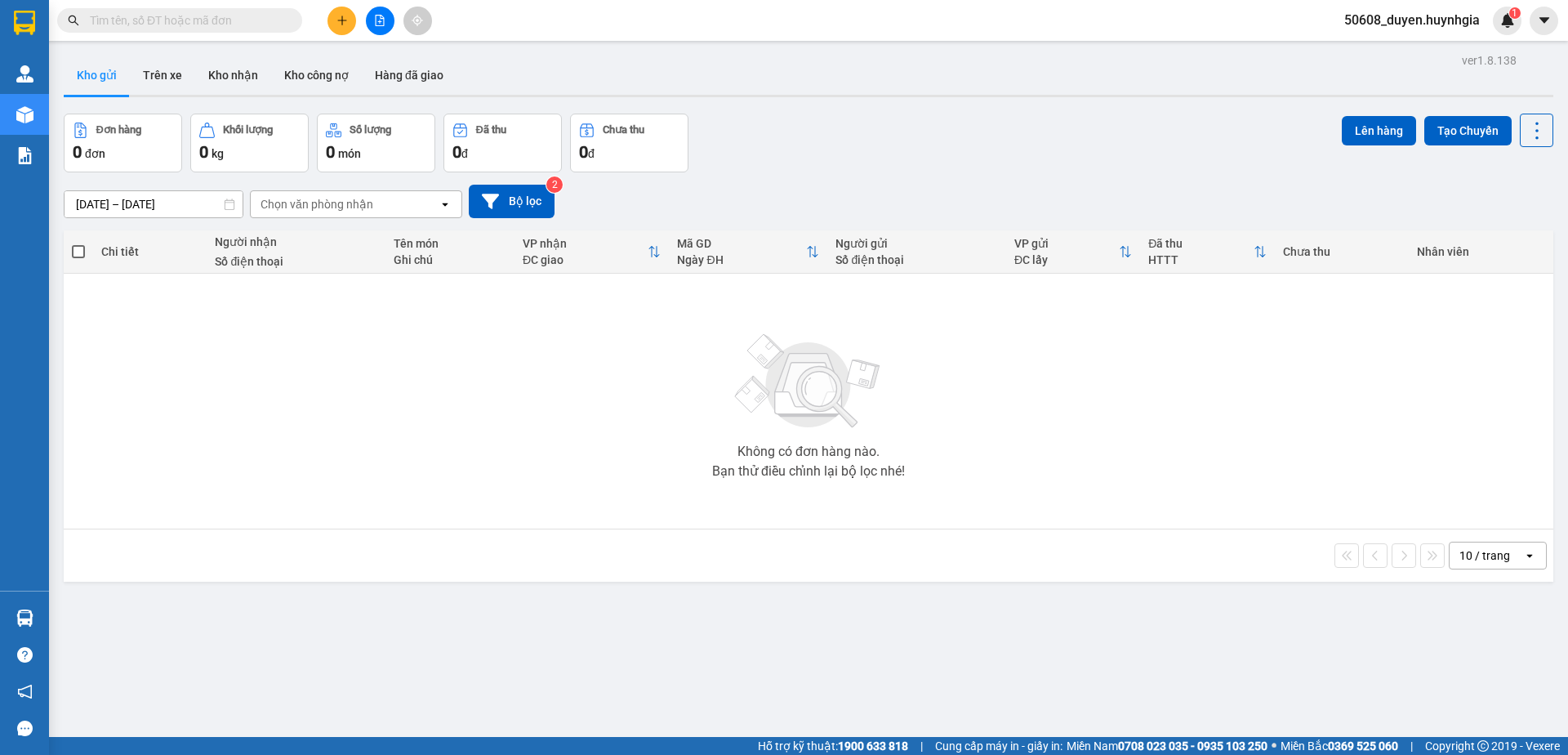
click at [85, 145] on div "0 đơn" at bounding box center [123, 152] width 100 height 23
click at [386, 23] on button at bounding box center [380, 21] width 28 height 28
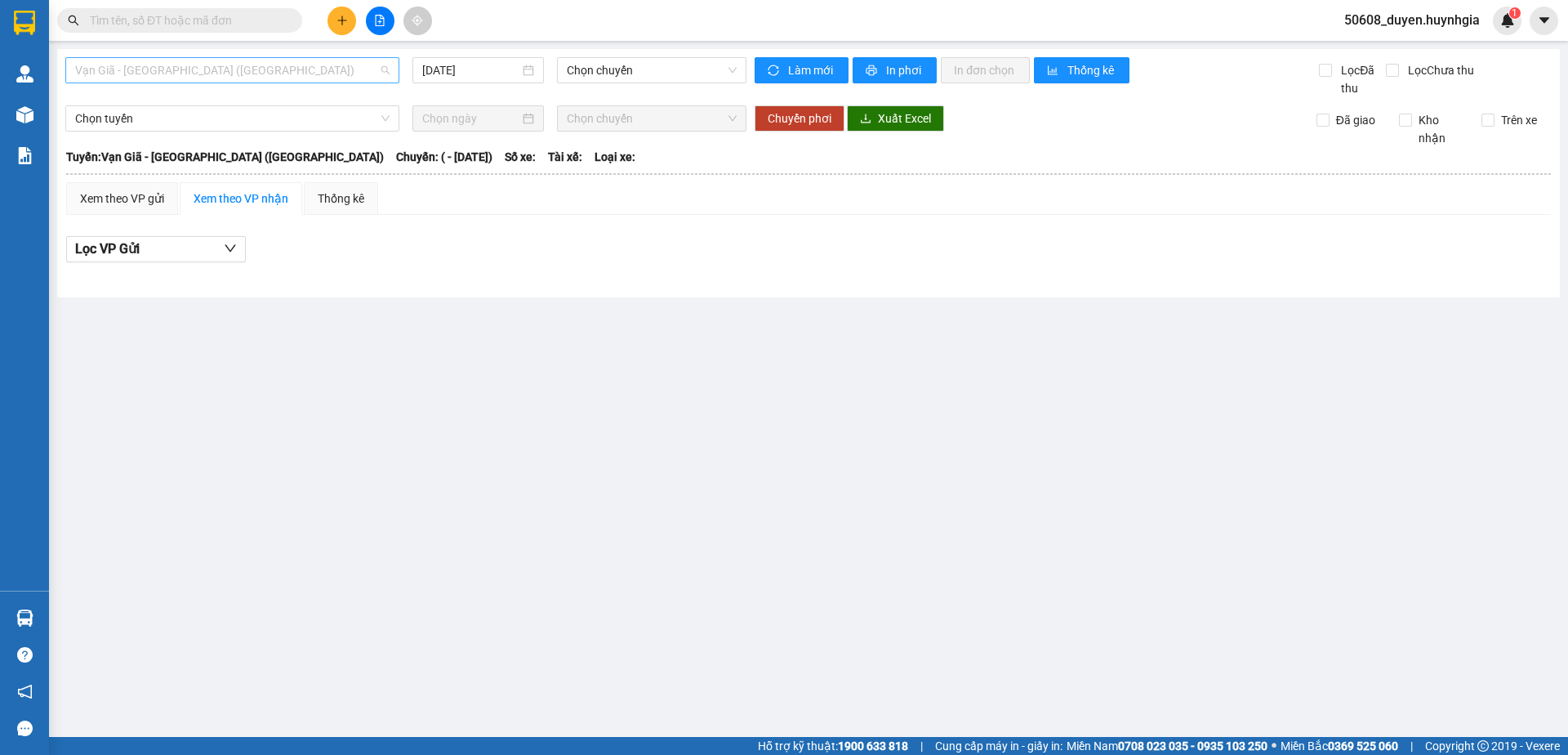
click at [318, 69] on span "Vạn Giã - [GEOGRAPHIC_DATA] ([GEOGRAPHIC_DATA])" at bounding box center [232, 70] width 314 height 24
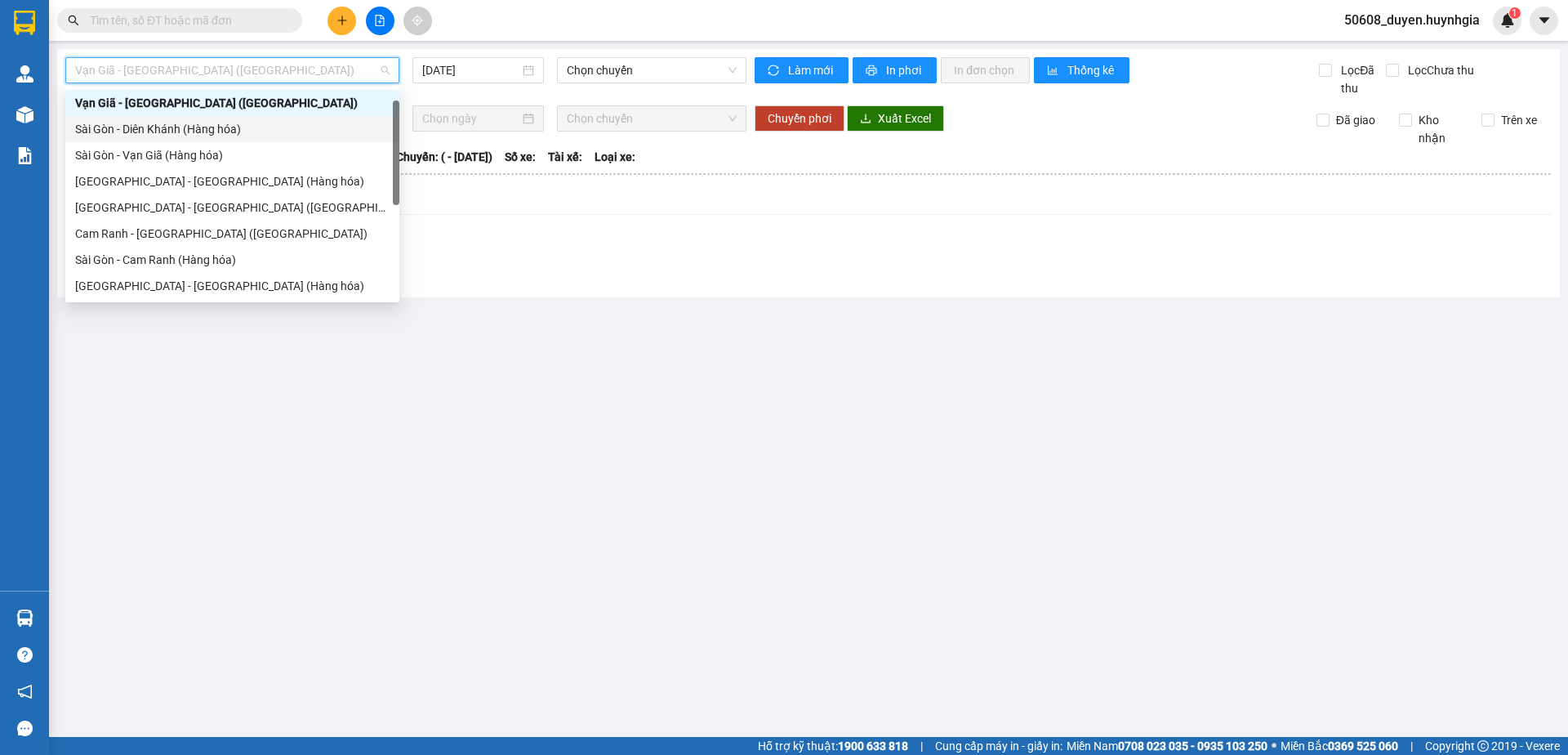
scroll to position [110, 0]
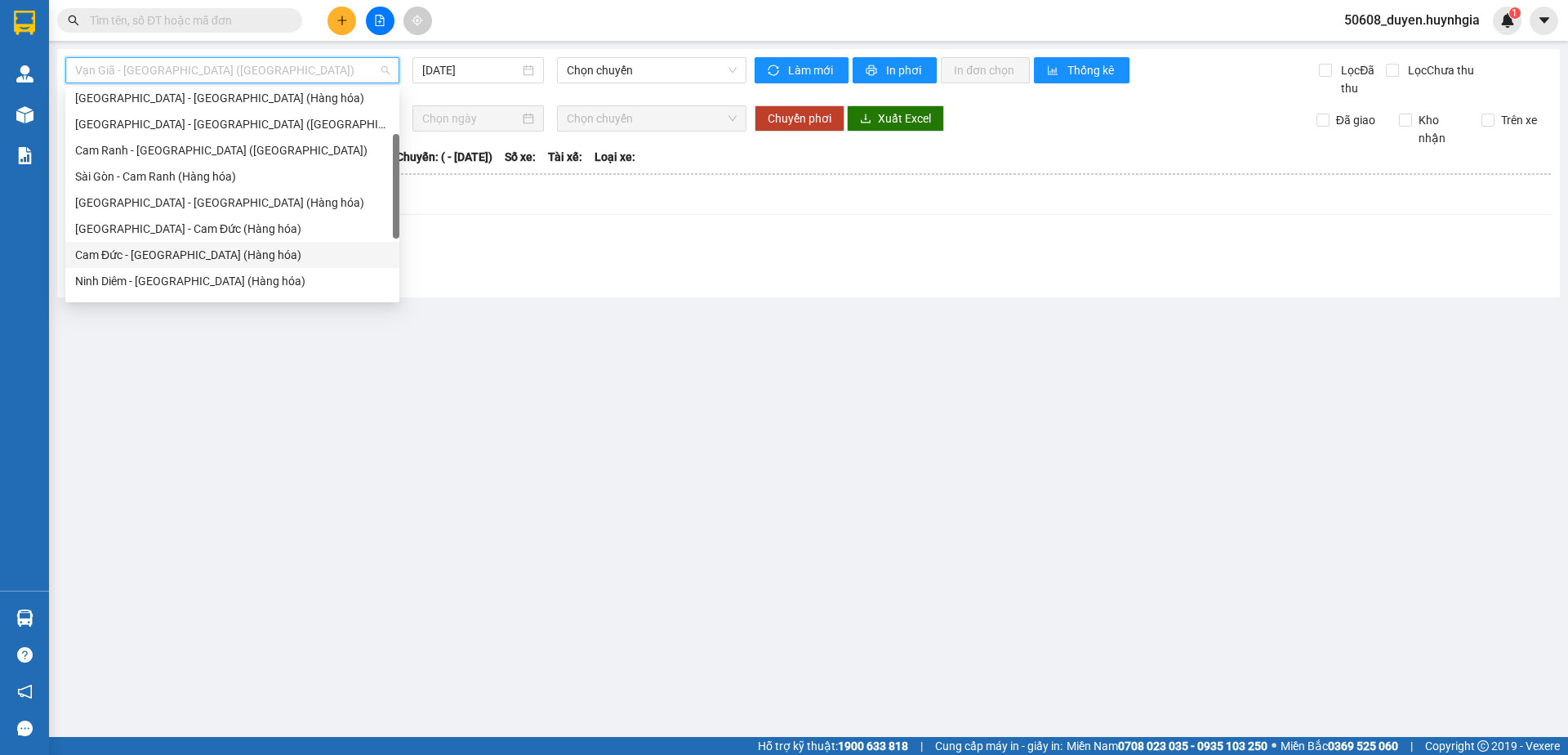
click at [170, 252] on div "Cam Đức - [GEOGRAPHIC_DATA] (Hàng hóa)" at bounding box center [232, 255] width 314 height 18
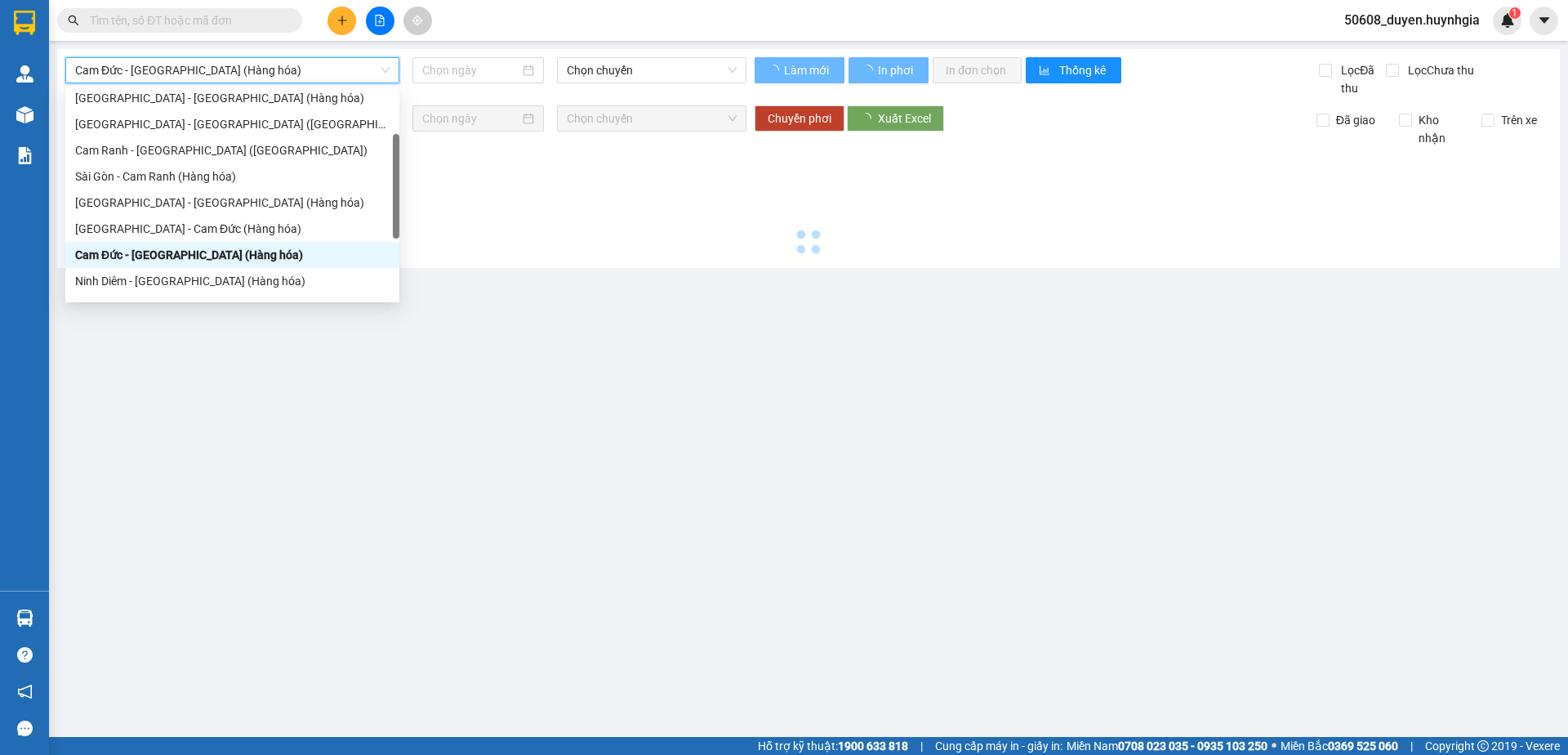
type input "[DATE]"
